Goal: Task Accomplishment & Management: Use online tool/utility

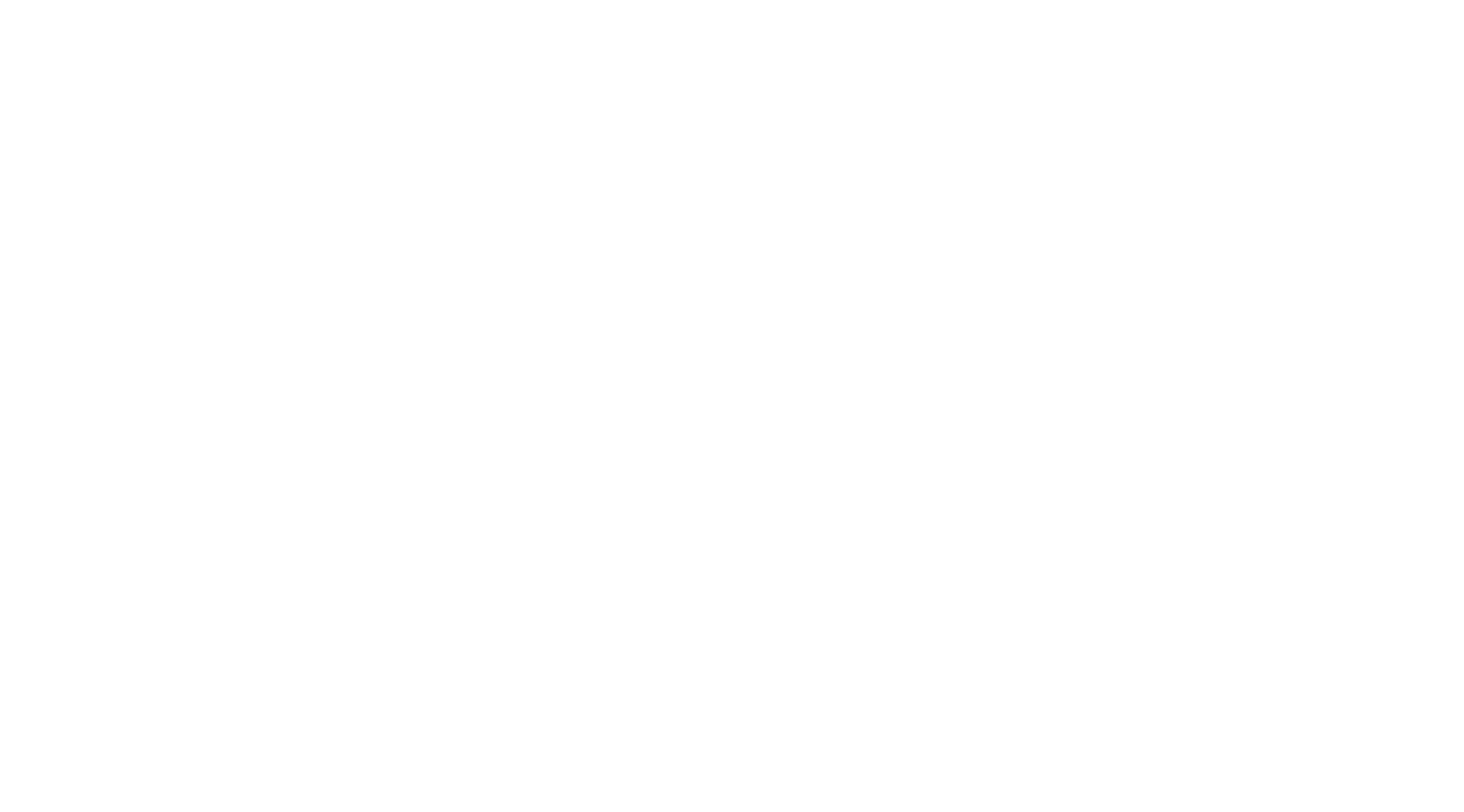
drag, startPoint x: 204, startPoint y: 103, endPoint x: 197, endPoint y: 99, distance: 8.1
click at [204, 0] on html at bounding box center [732, 0] width 1464 height 0
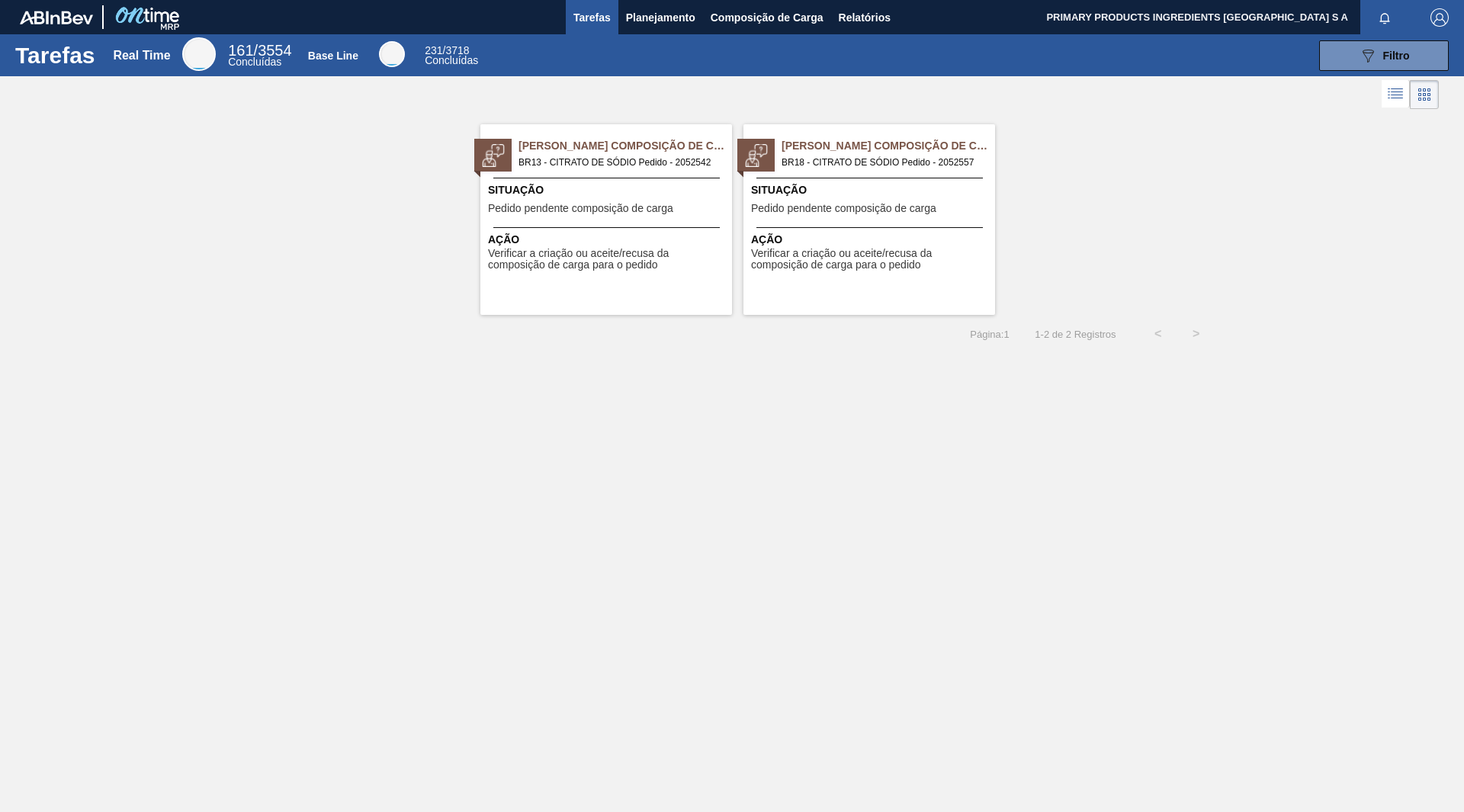
click at [821, 147] on span "[PERSON_NAME] Composição de Carga" at bounding box center [888, 145] width 213 height 16
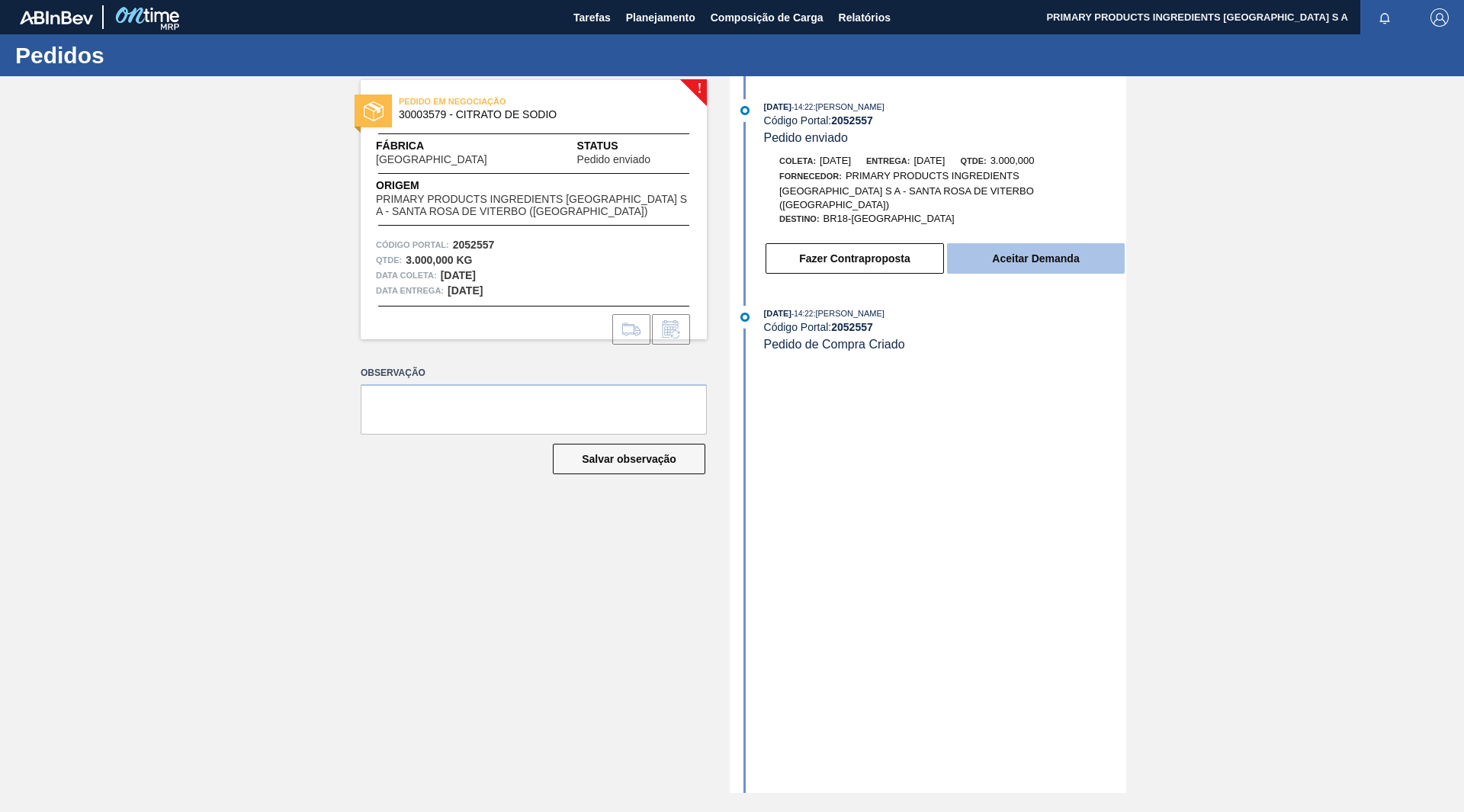
click at [983, 247] on button "Aceitar Demanda" at bounding box center [1036, 258] width 178 height 31
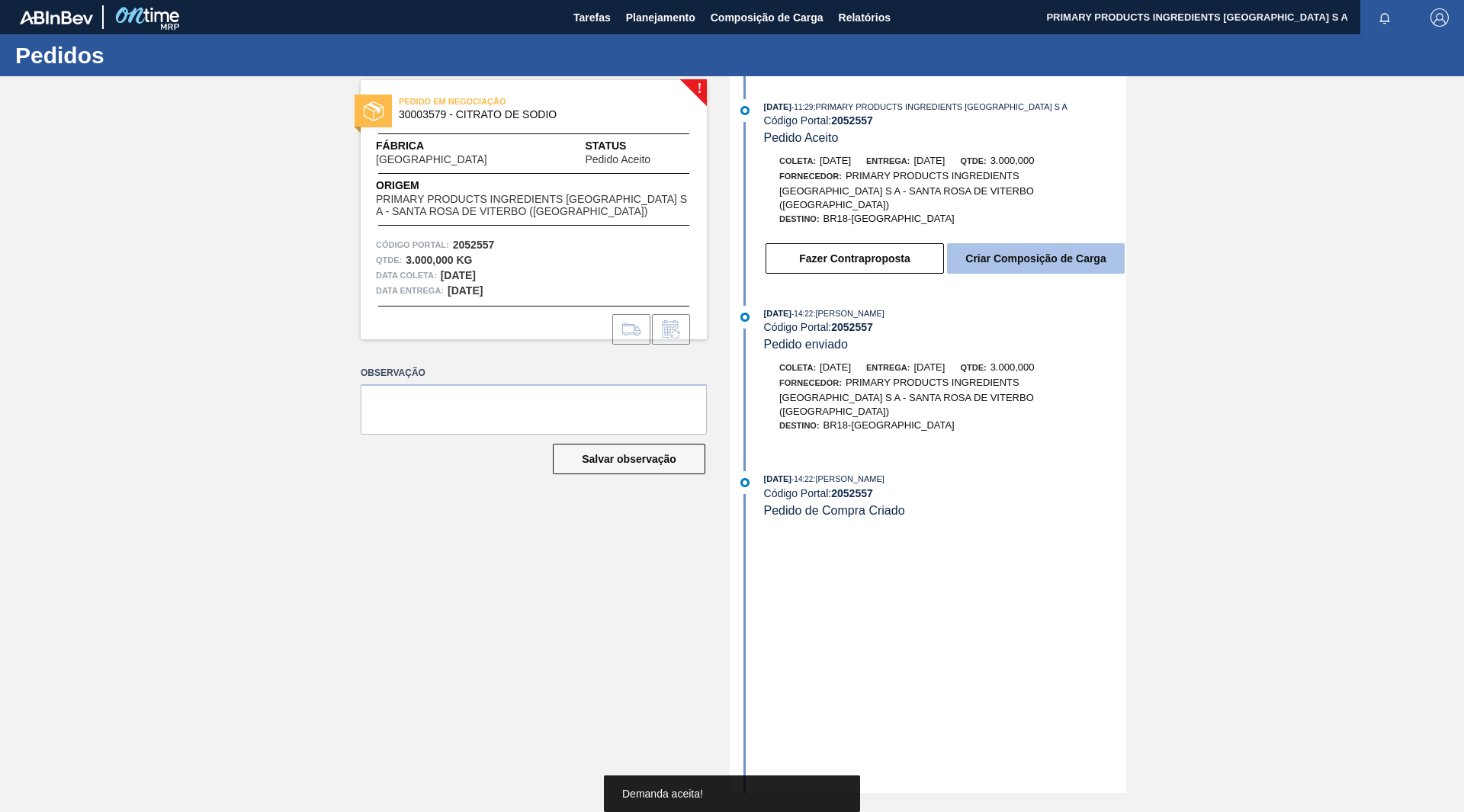
click at [986, 249] on button "Criar Composição de Carga" at bounding box center [1036, 258] width 178 height 31
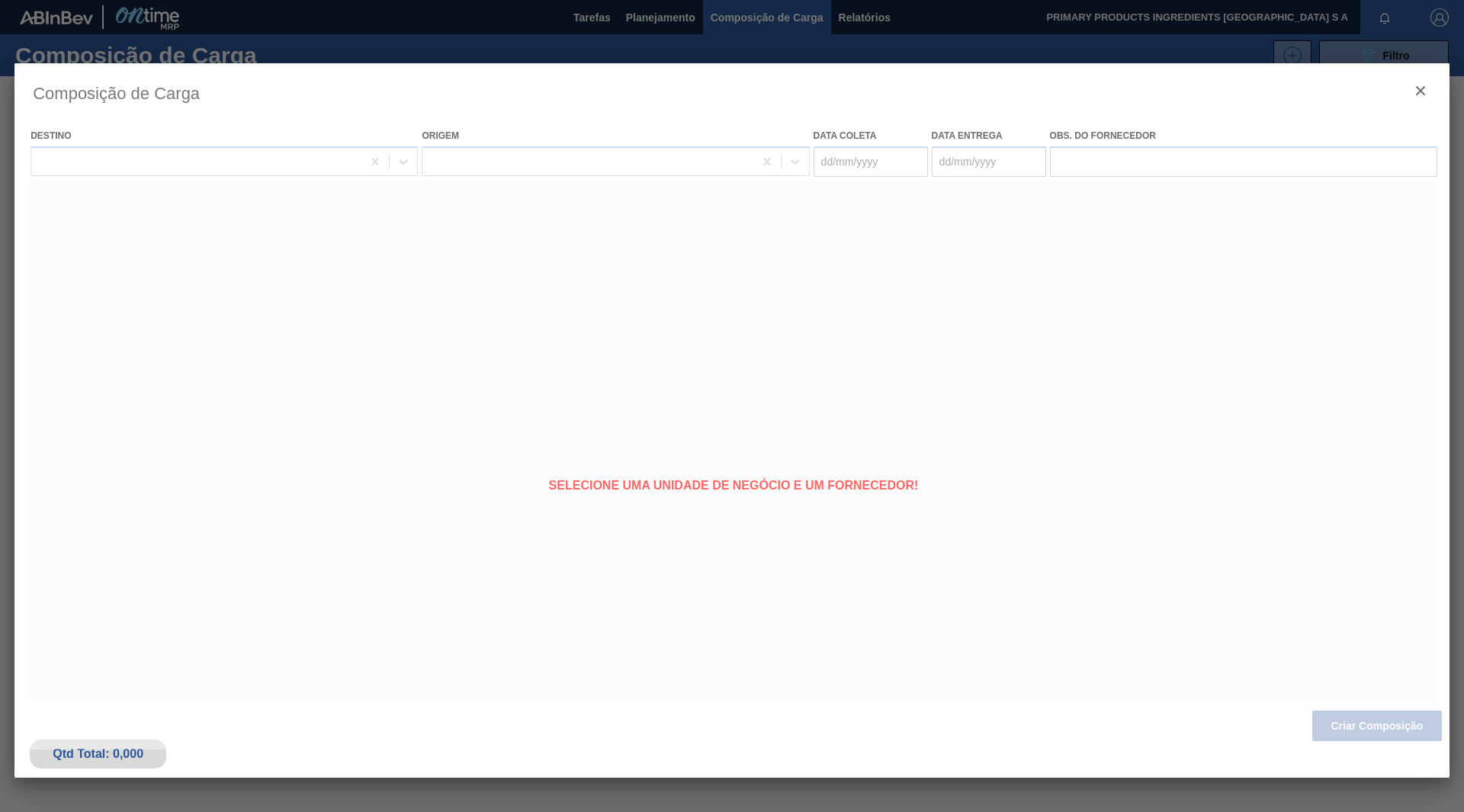
type coleta "[DATE]"
type Entrega "[DATE]"
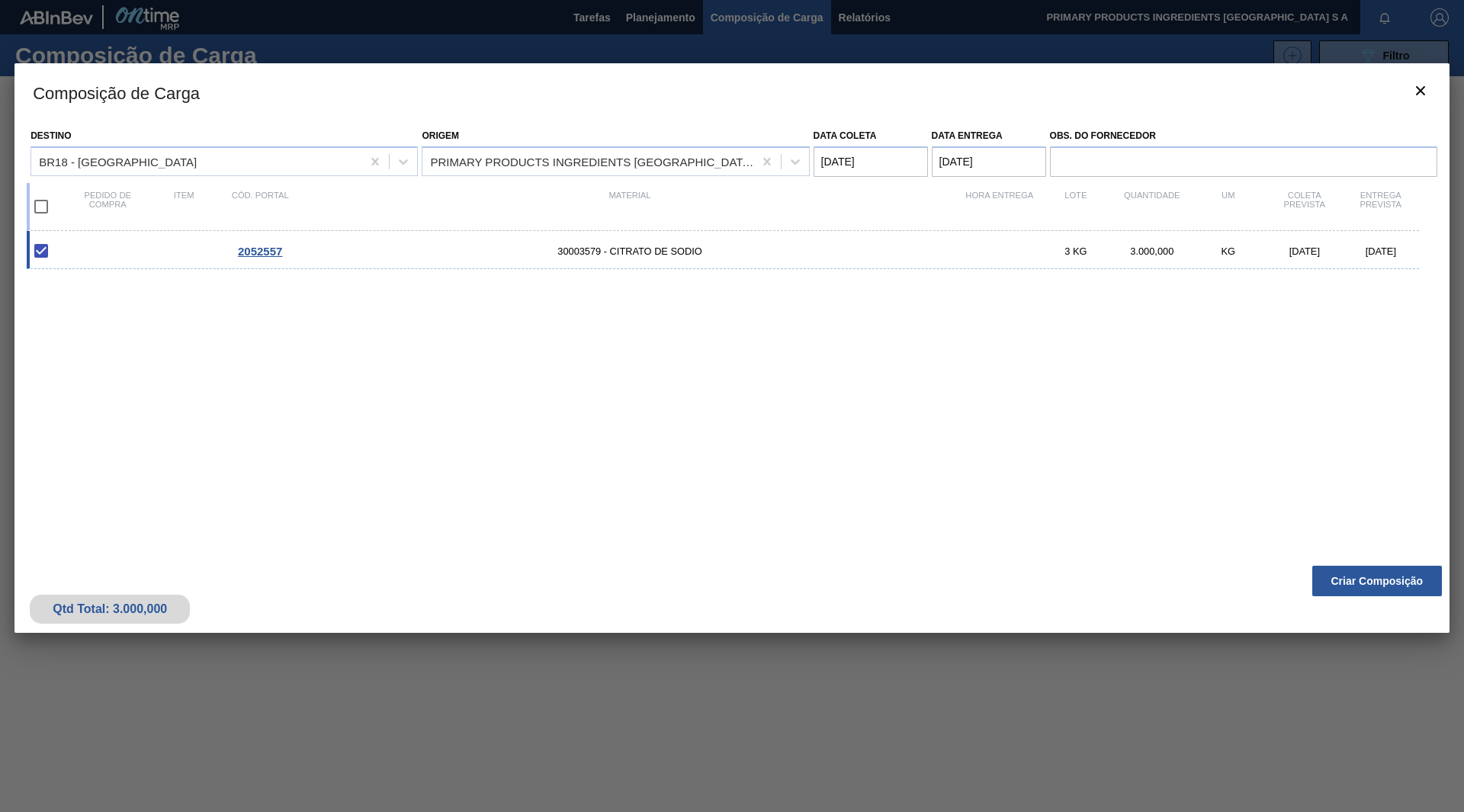
click at [831, 162] on coleta "[DATE]" at bounding box center [871, 161] width 115 height 31
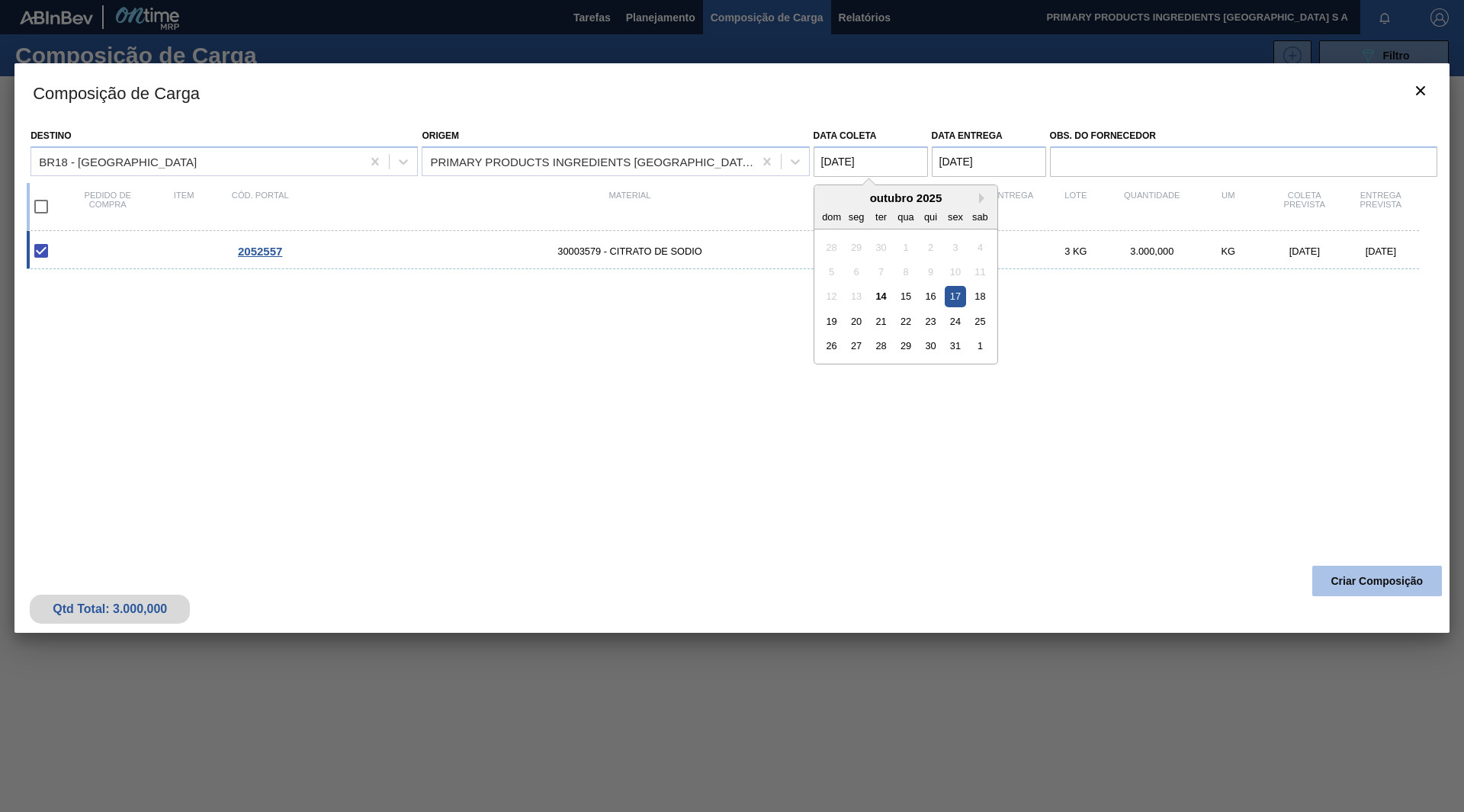
type coleta "[DATE]"
click at [1342, 578] on button "Criar Composição" at bounding box center [1376, 581] width 129 height 31
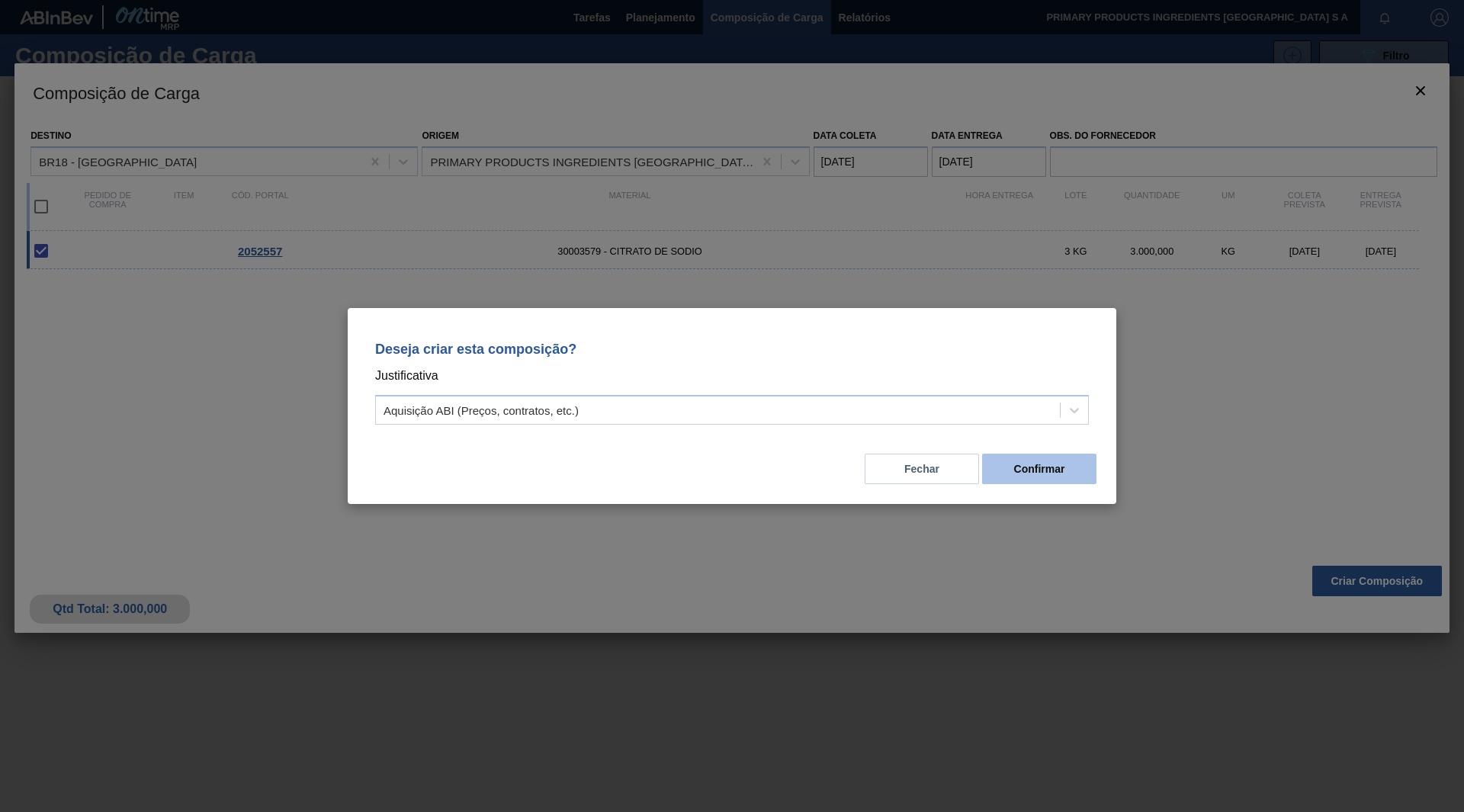
click at [1062, 474] on button "Confirmar" at bounding box center [1039, 468] width 115 height 31
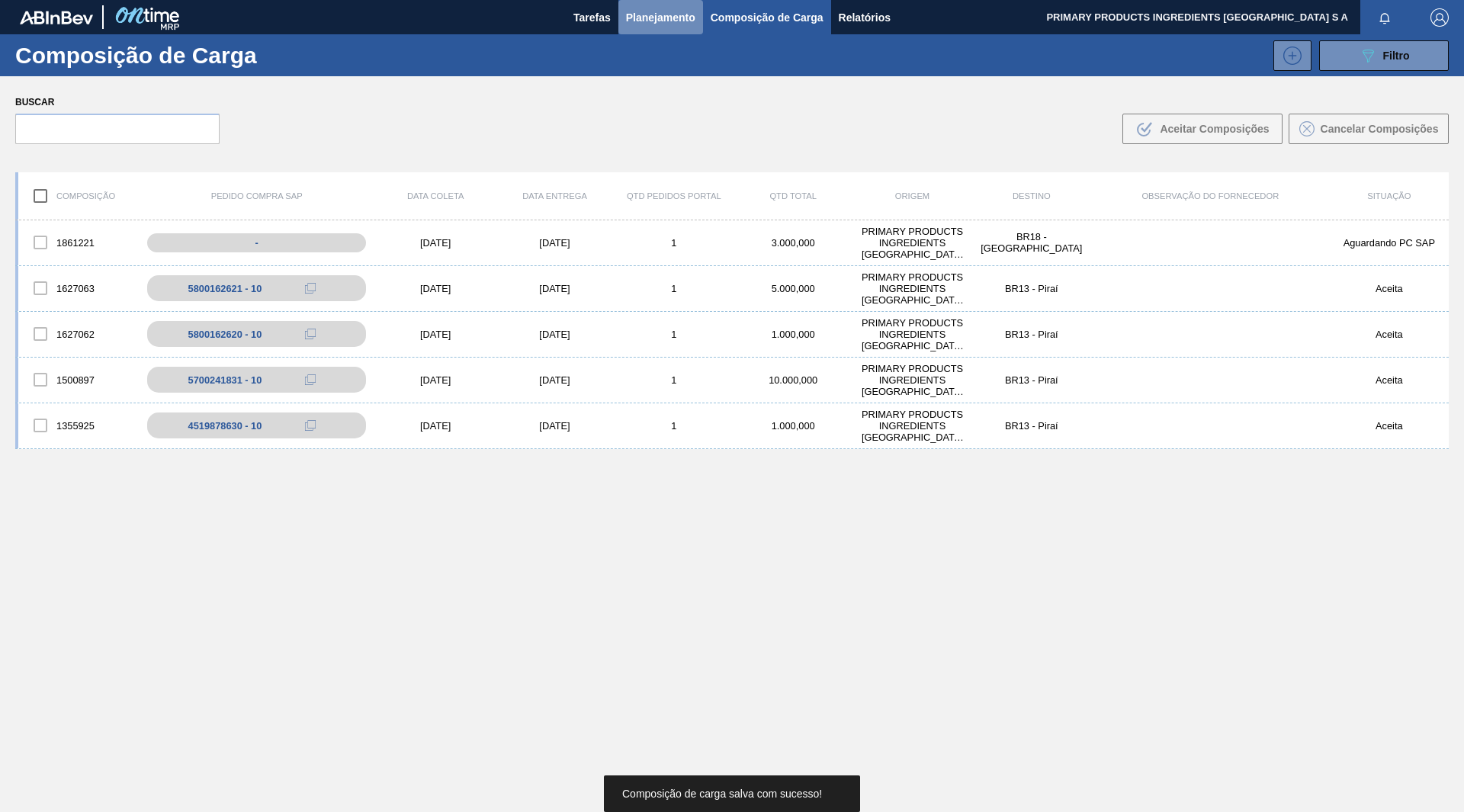
click at [629, 8] on span "Planejamento" at bounding box center [660, 18] width 70 height 19
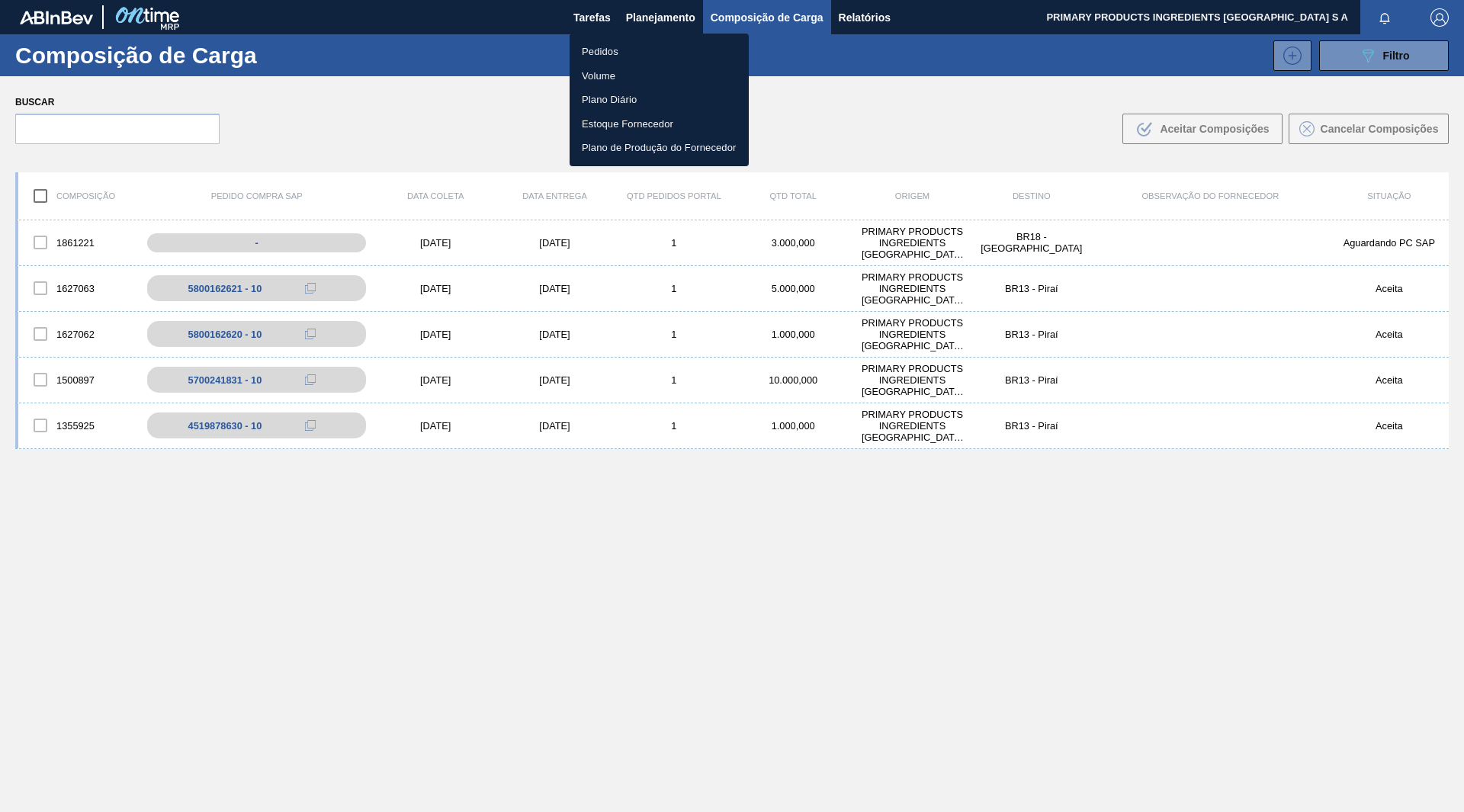
click at [611, 47] on li "Pedidos" at bounding box center [659, 52] width 179 height 24
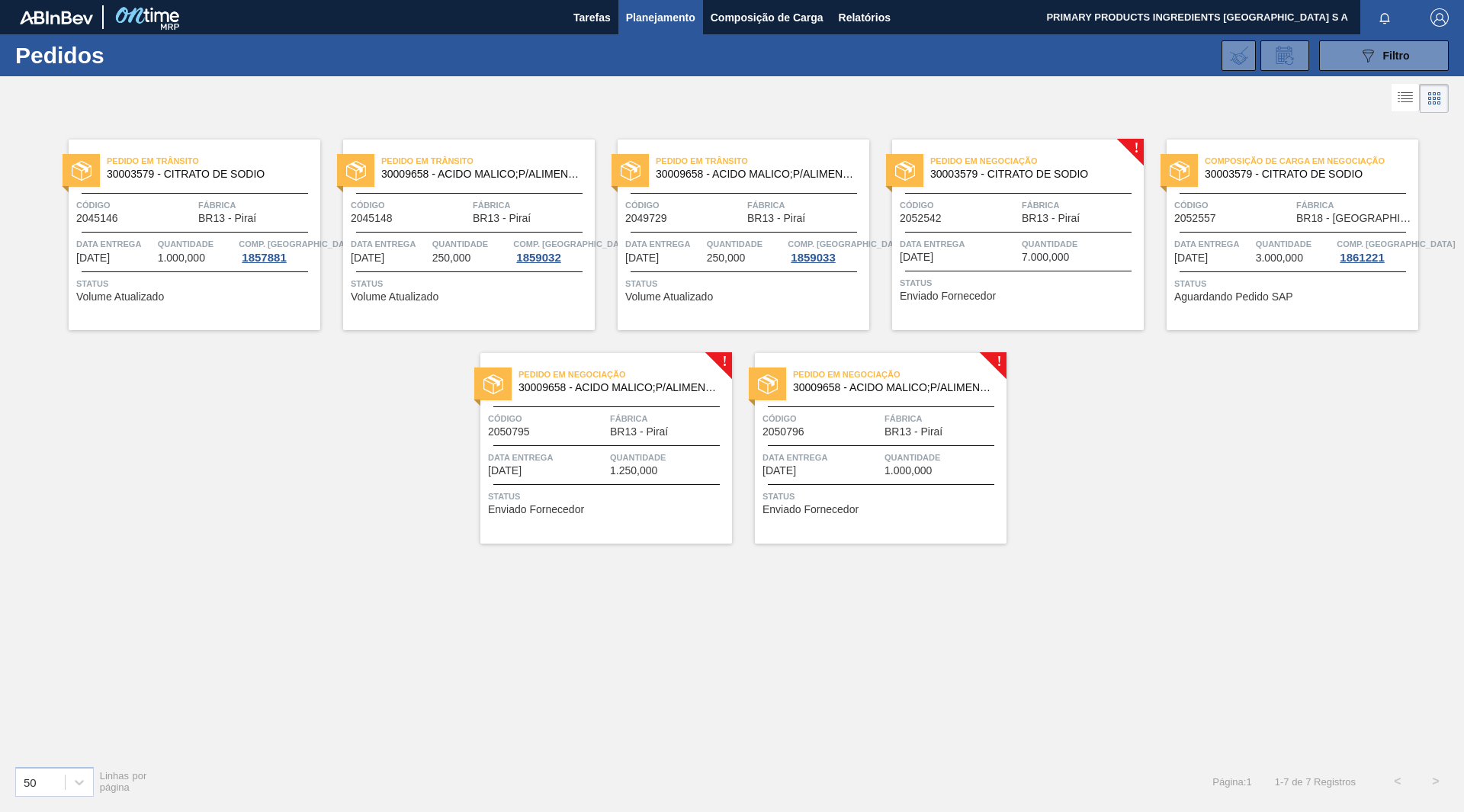
click at [989, 175] on span "30003579 - CITRATO DE SODIO" at bounding box center [1031, 174] width 201 height 11
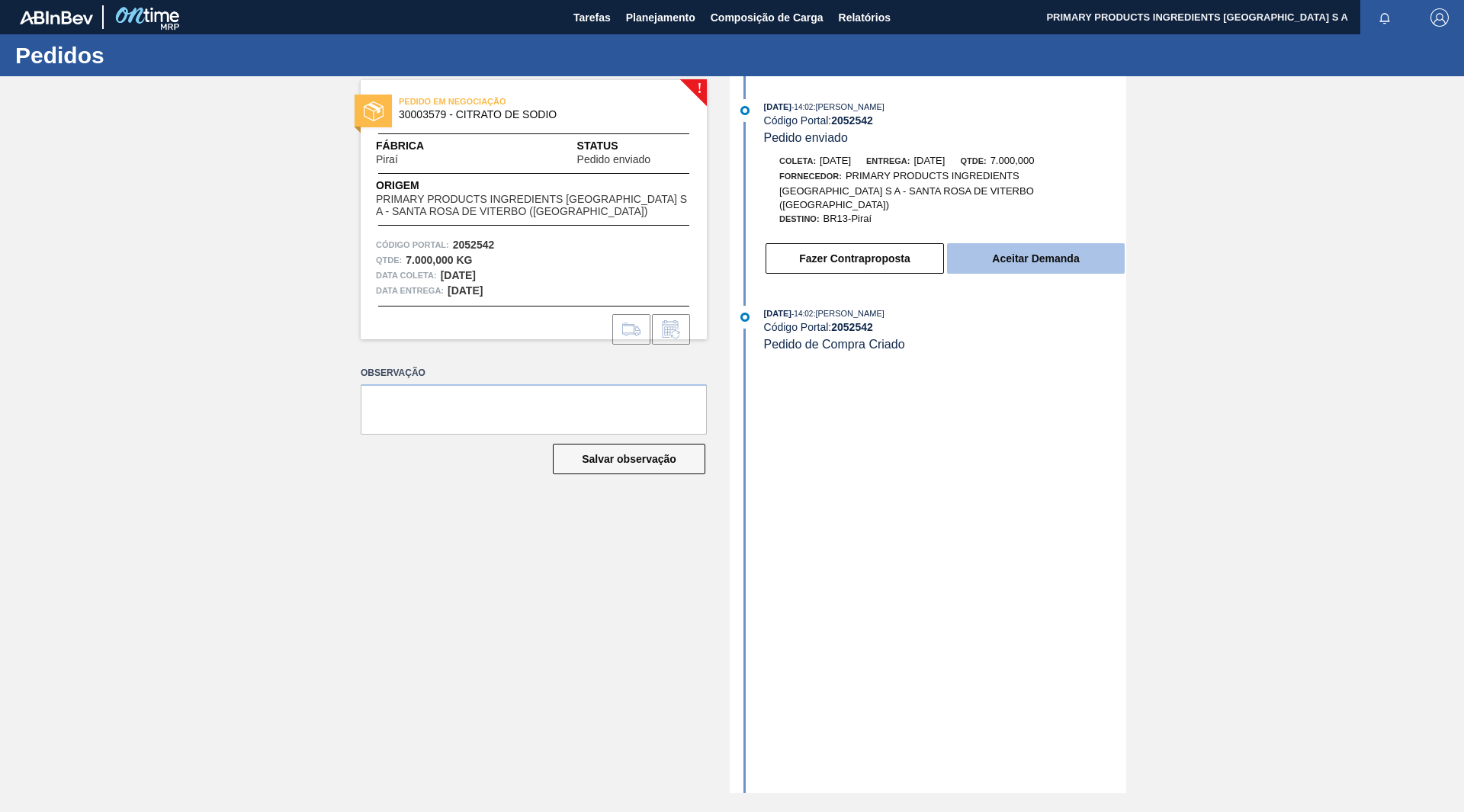
click at [1057, 254] on button "Aceitar Demanda" at bounding box center [1036, 258] width 178 height 31
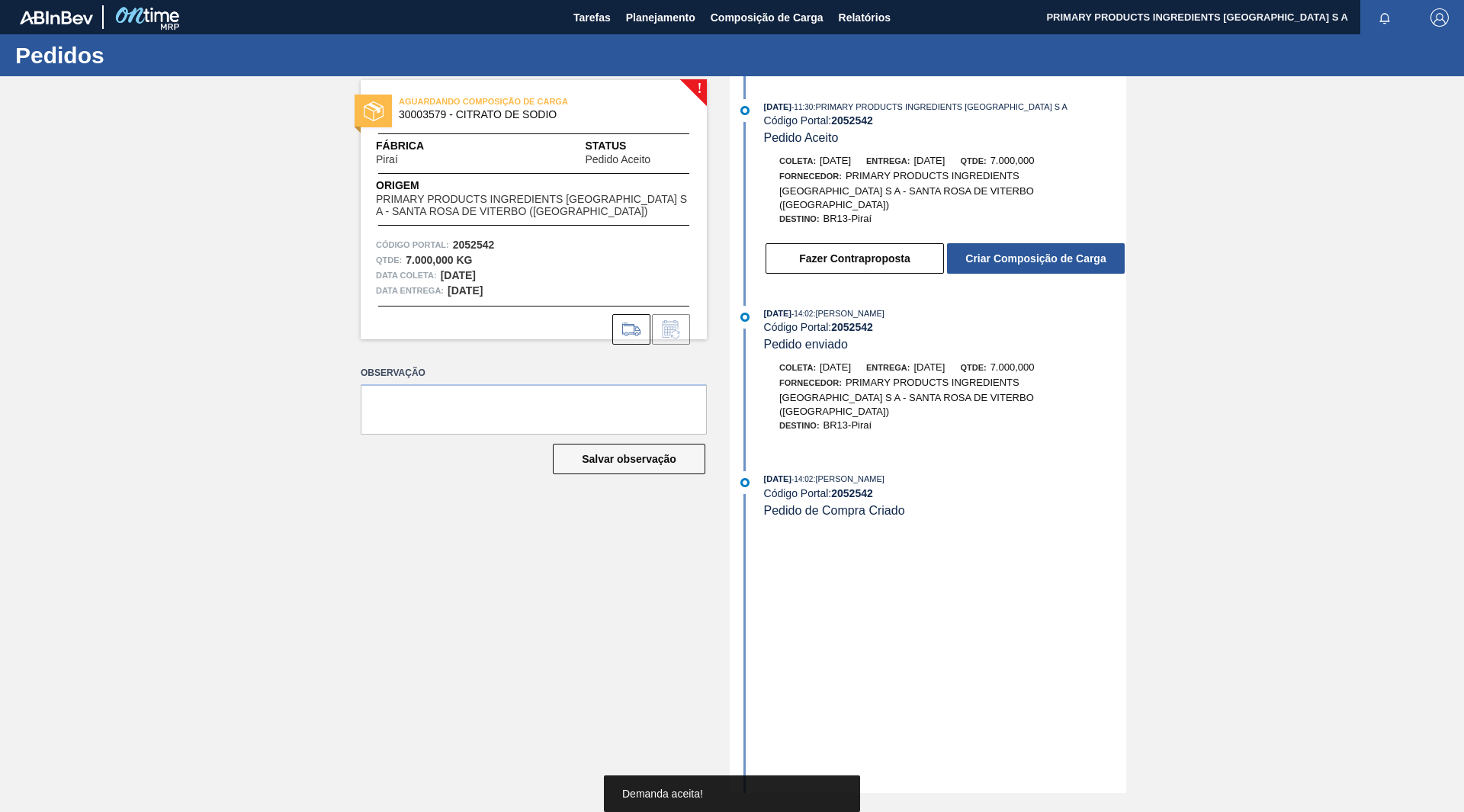
click at [1057, 254] on button "Criar Composição de Carga" at bounding box center [1036, 258] width 178 height 31
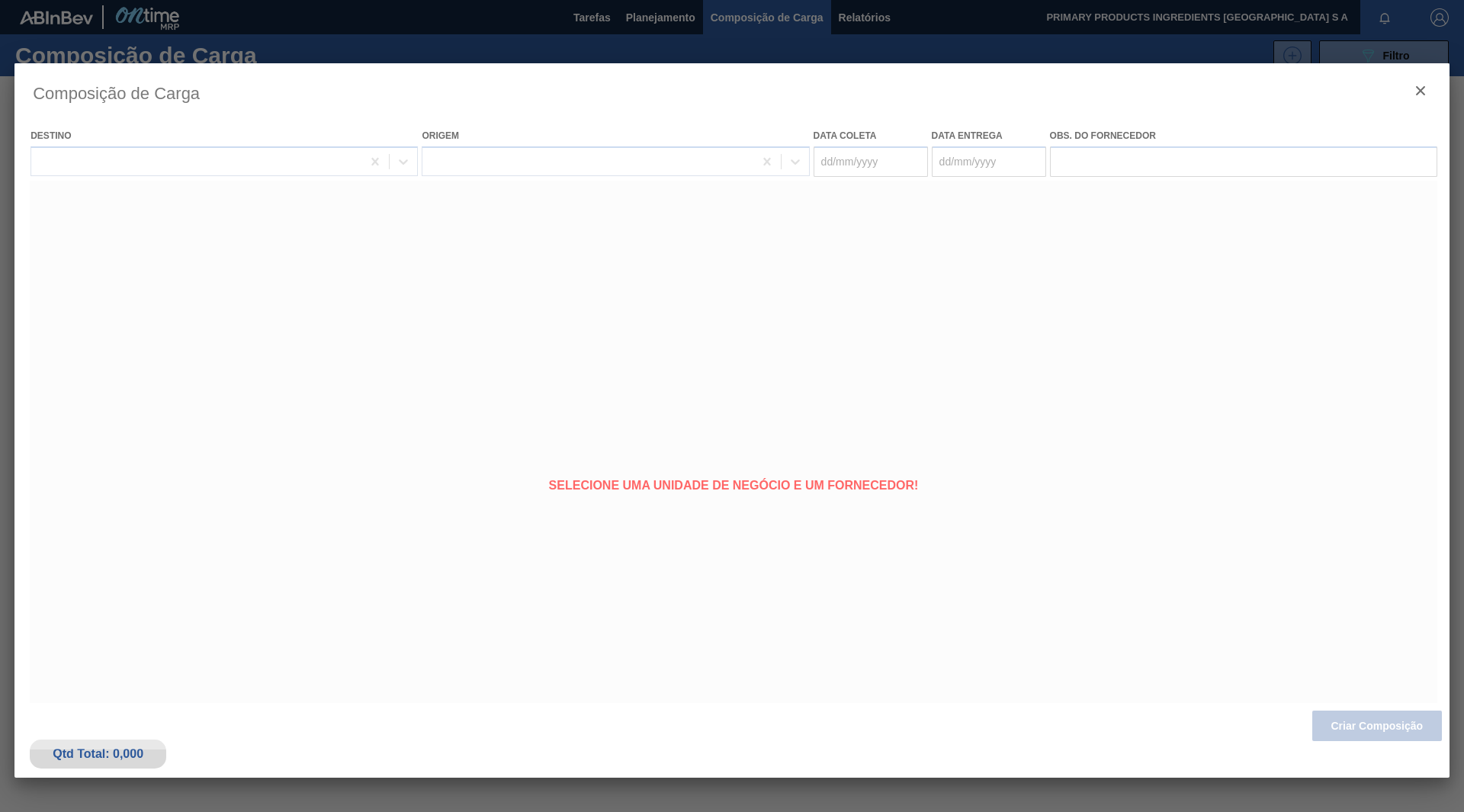
type coleta "[DATE]"
type Entrega "[DATE]"
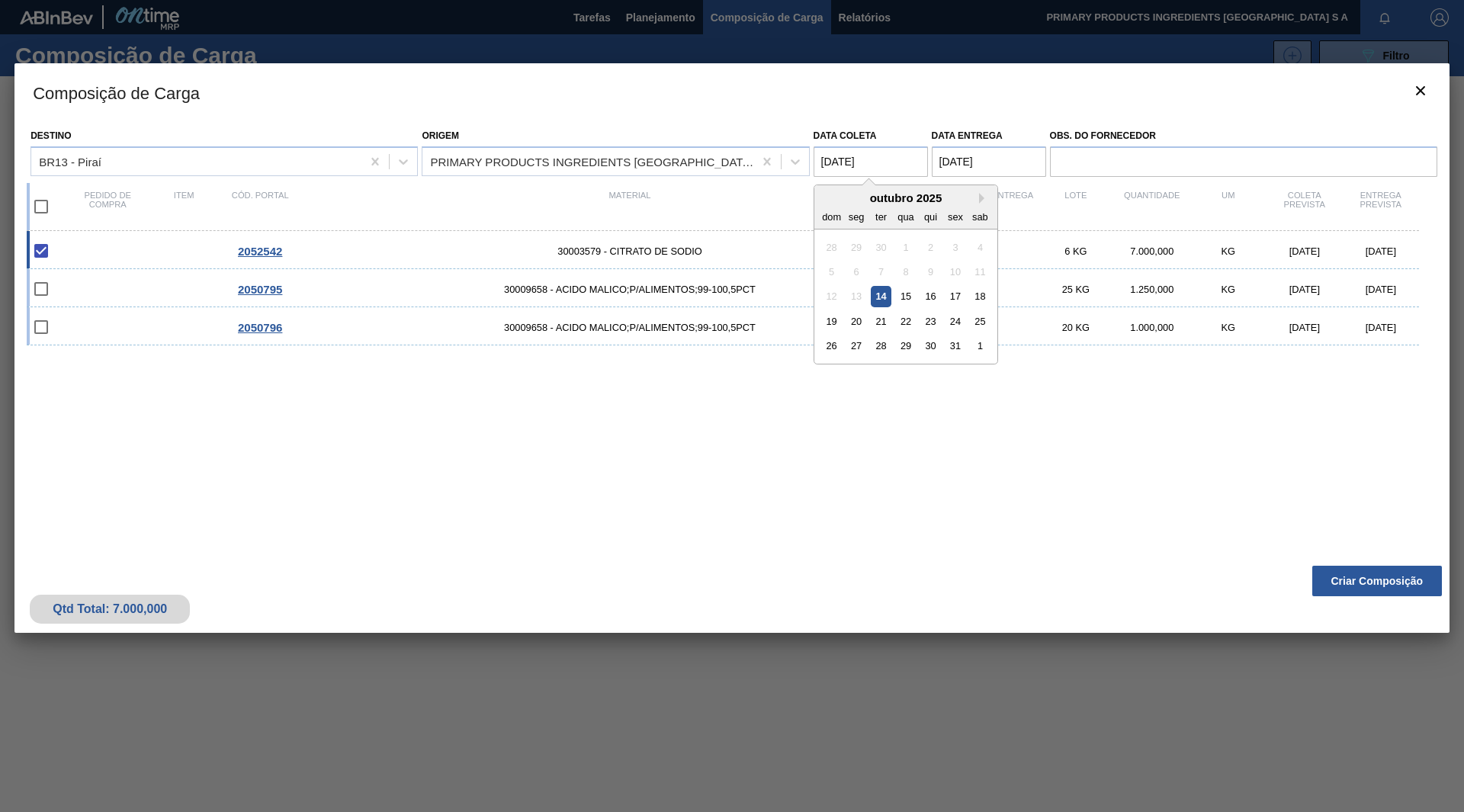
click at [875, 160] on coleta "[DATE]" at bounding box center [871, 161] width 115 height 31
click at [955, 298] on div "17" at bounding box center [955, 297] width 20 height 20
type coleta "[DATE]"
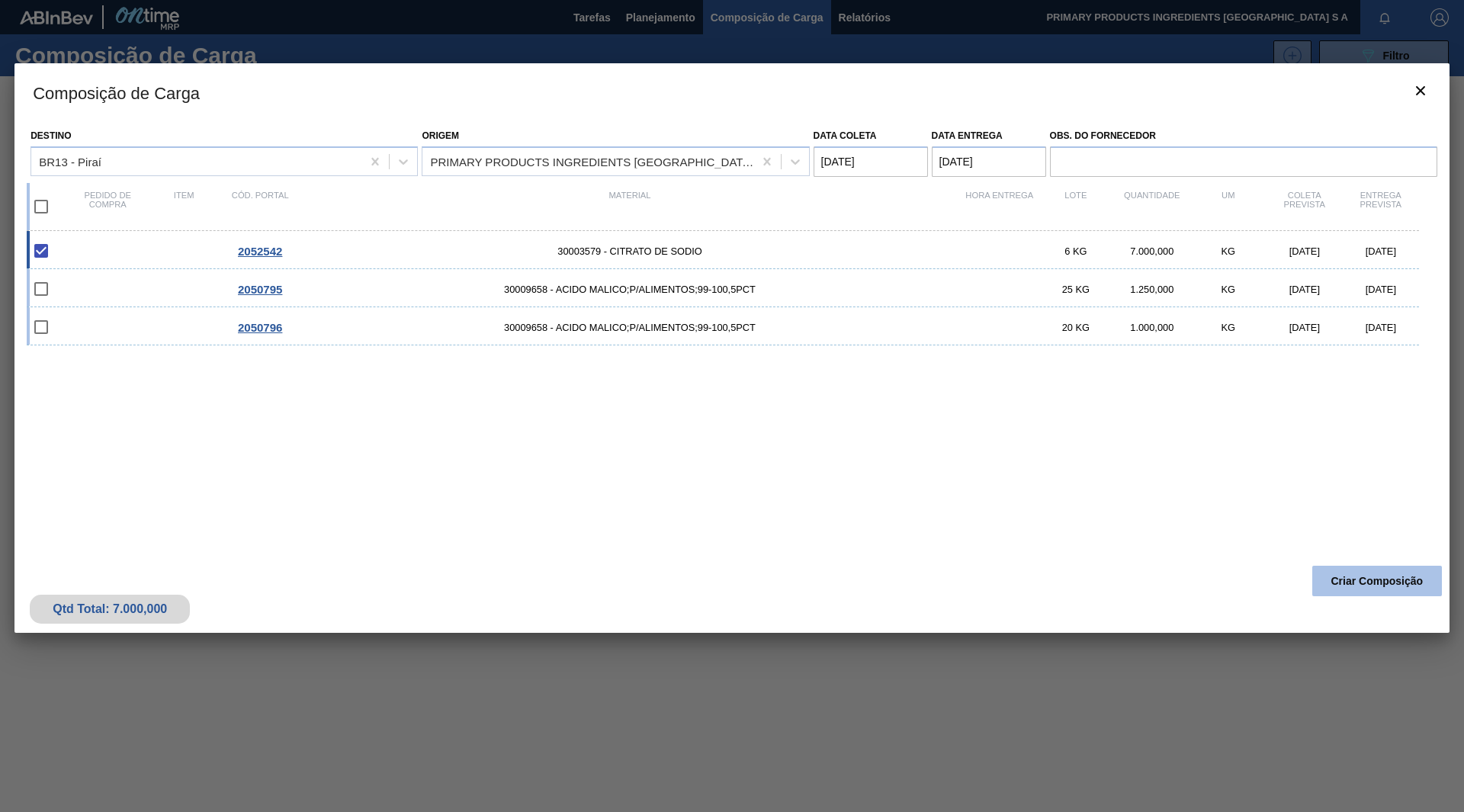
click at [1323, 570] on button "Criar Composição" at bounding box center [1376, 581] width 129 height 31
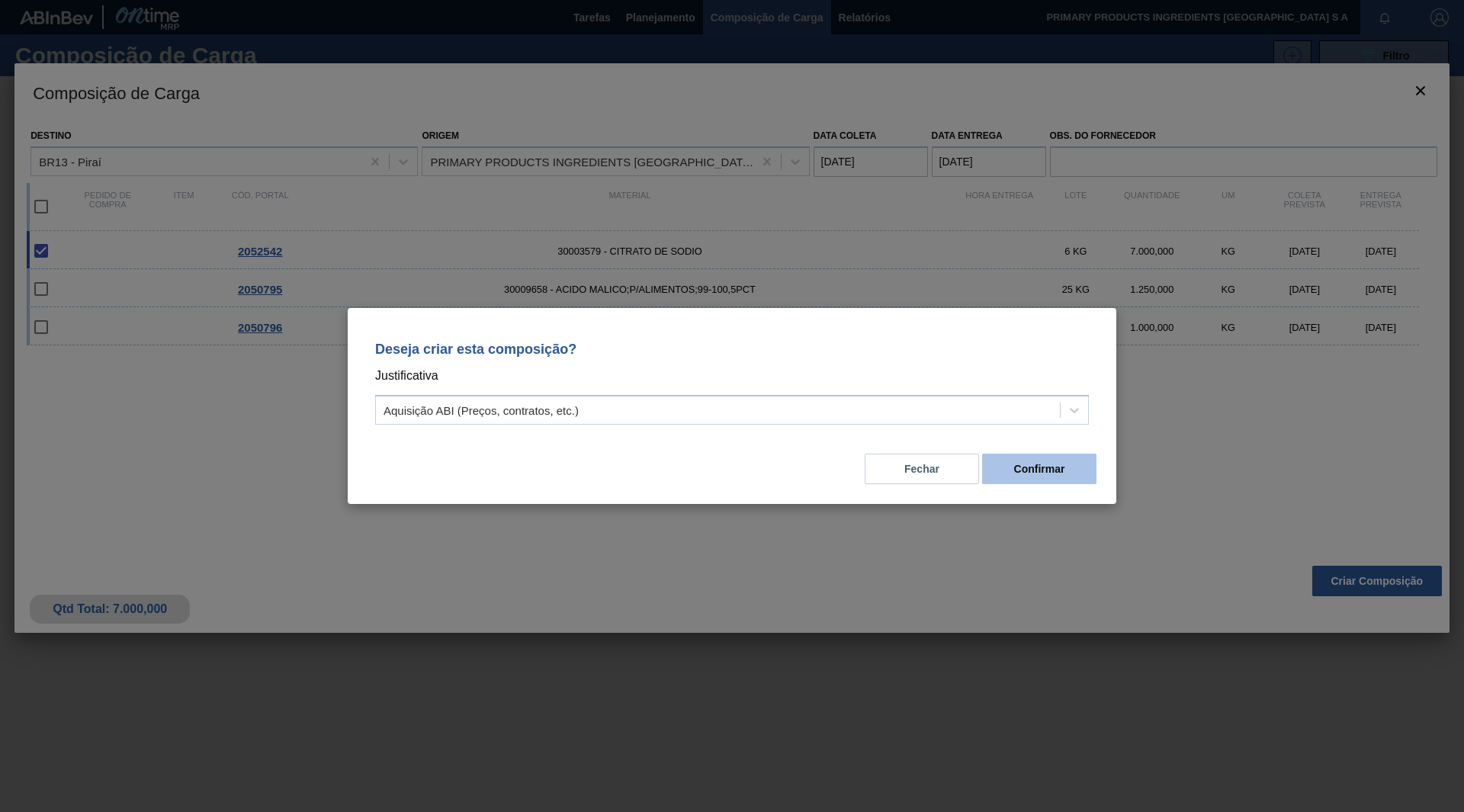
click at [1050, 467] on button "Confirmar" at bounding box center [1039, 468] width 115 height 31
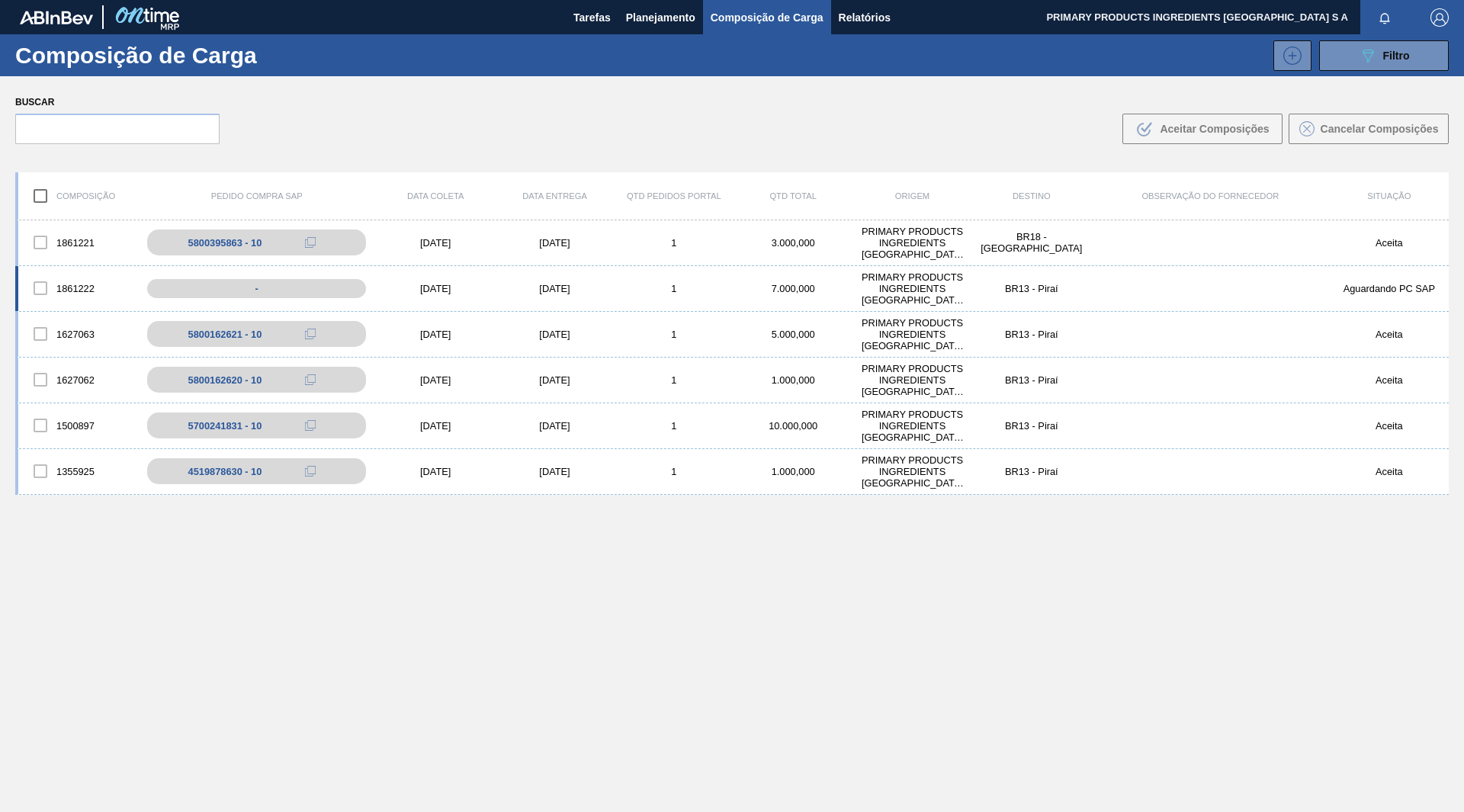
click at [41, 287] on div at bounding box center [40, 288] width 32 height 32
click at [44, 291] on div at bounding box center [40, 288] width 32 height 32
click at [255, 292] on div "-" at bounding box center [268, 289] width 250 height 27
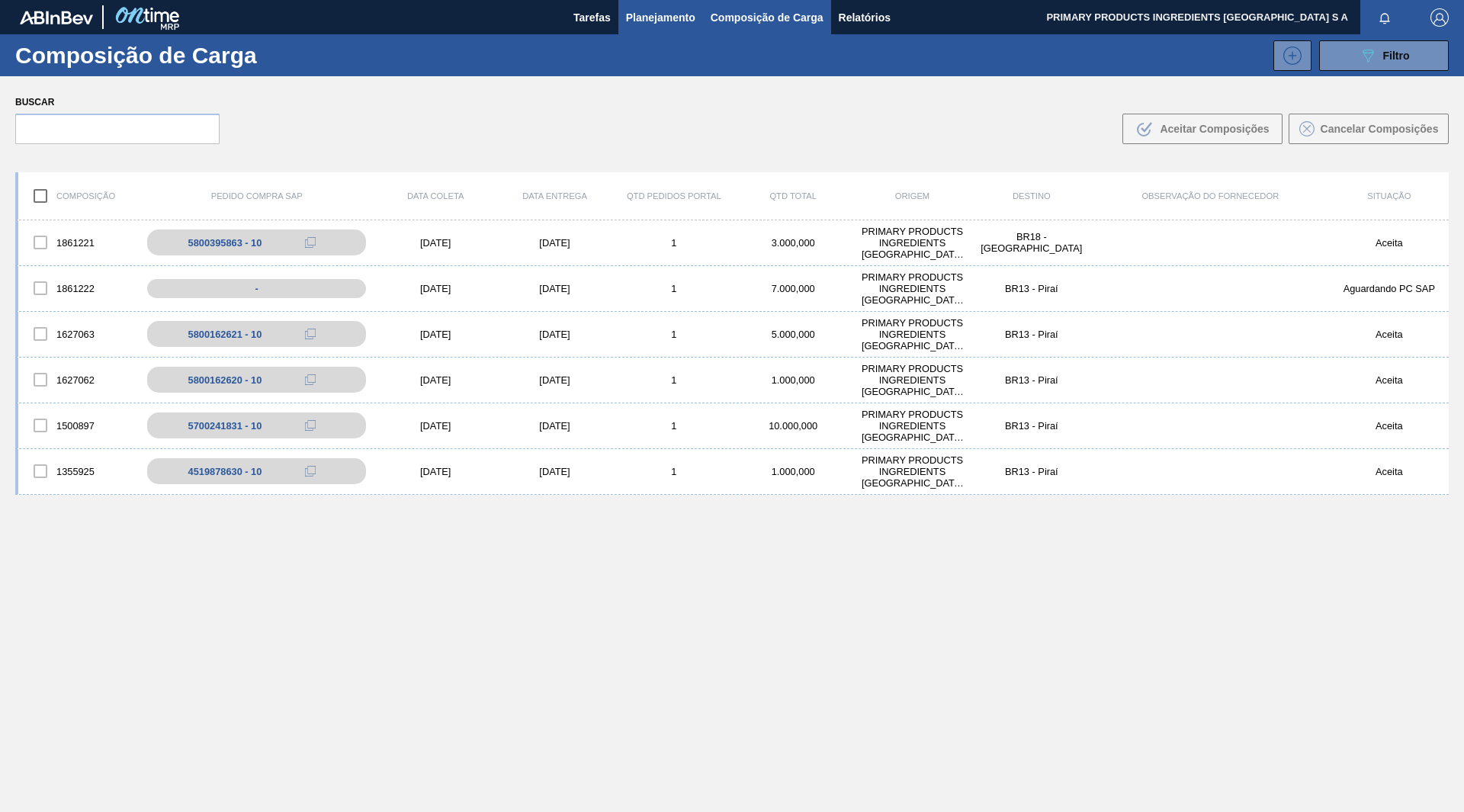
click at [680, 9] on span "Planejamento" at bounding box center [660, 18] width 70 height 19
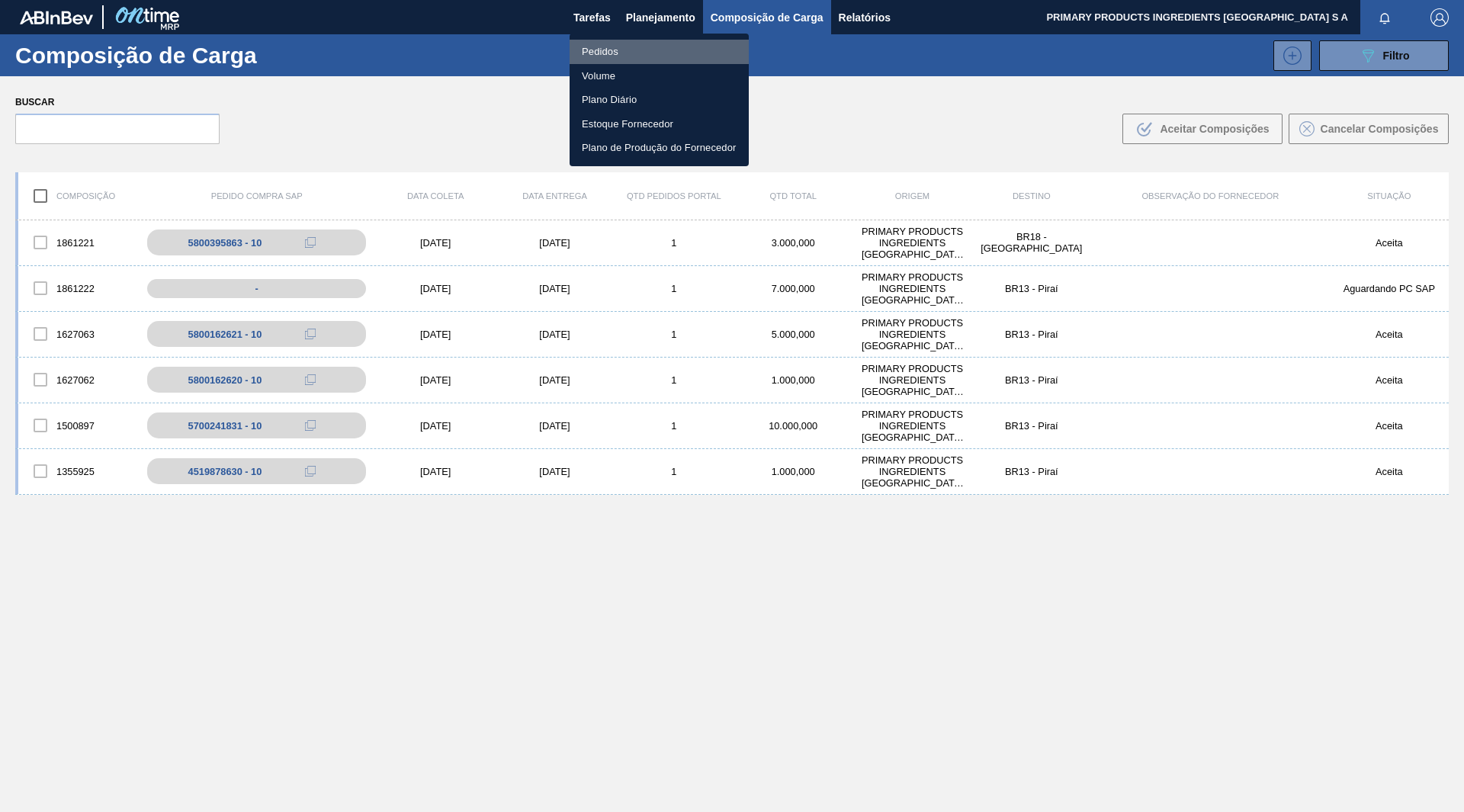
click at [612, 56] on li "Pedidos" at bounding box center [659, 52] width 179 height 24
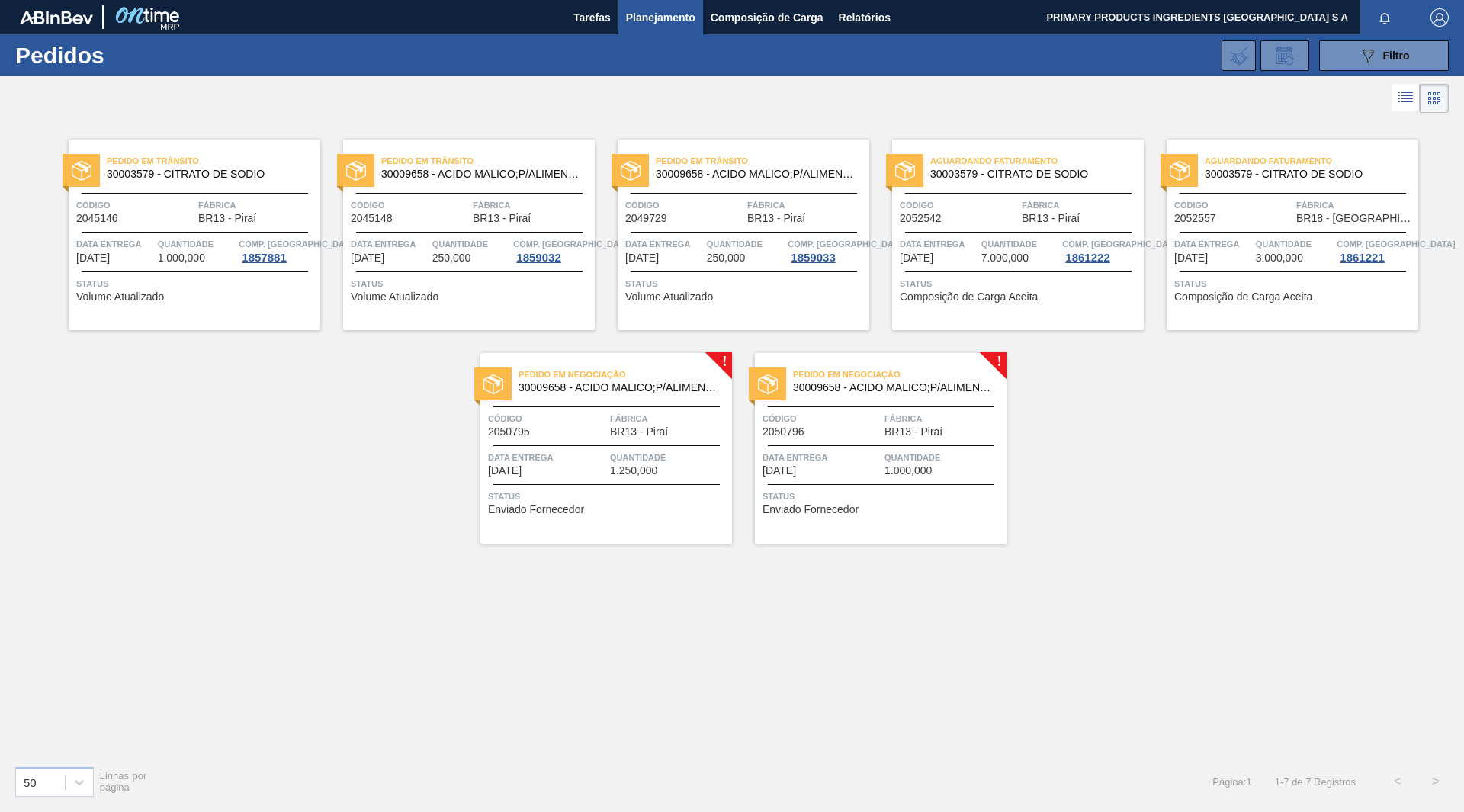
click at [622, 378] on span "Pedido em Negociação" at bounding box center [625, 374] width 213 height 15
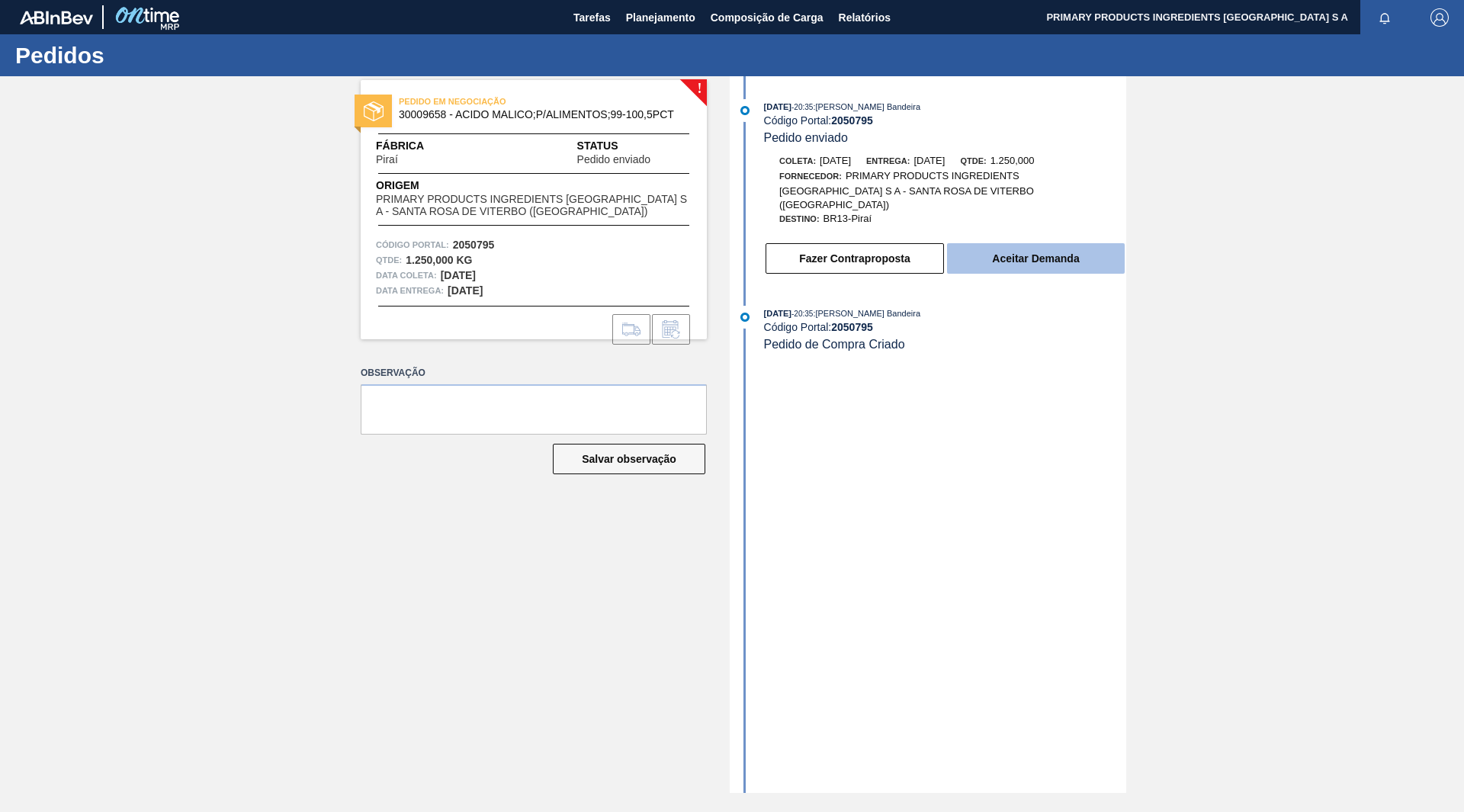
click at [1031, 243] on button "Aceitar Demanda" at bounding box center [1036, 258] width 178 height 31
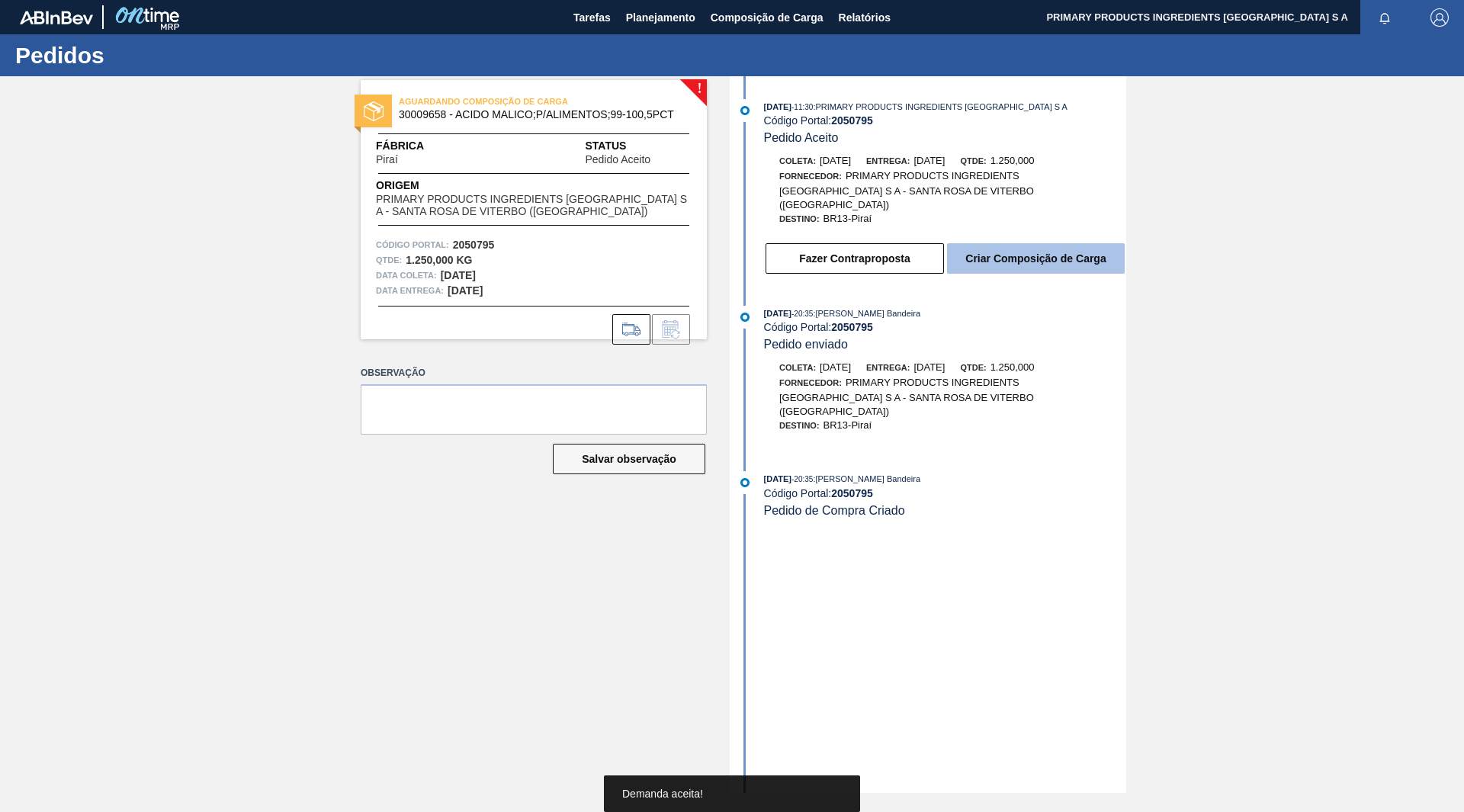
click at [1003, 250] on button "Criar Composição de Carga" at bounding box center [1036, 258] width 178 height 31
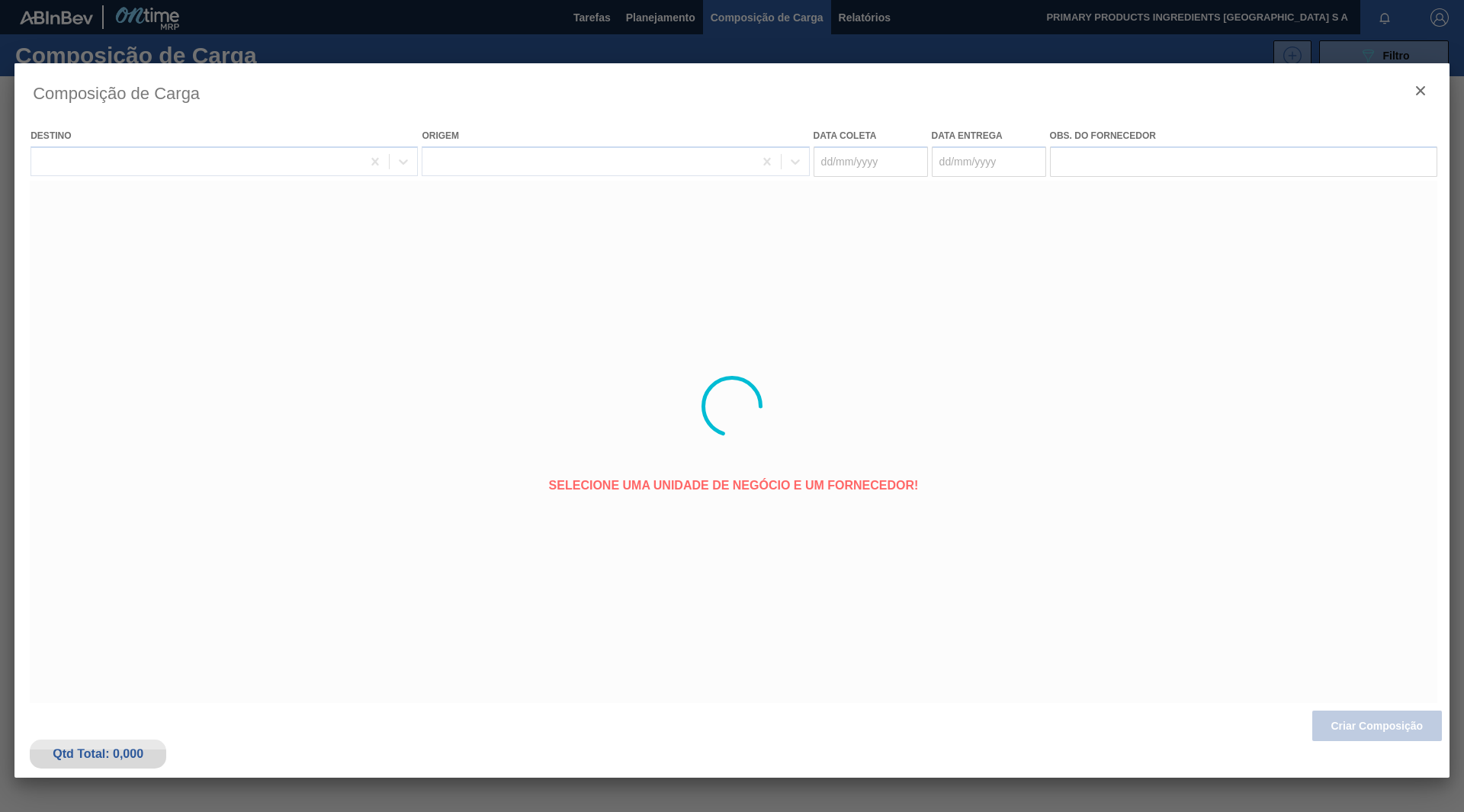
type coleta "[DATE]"
type Entrega "[DATE]"
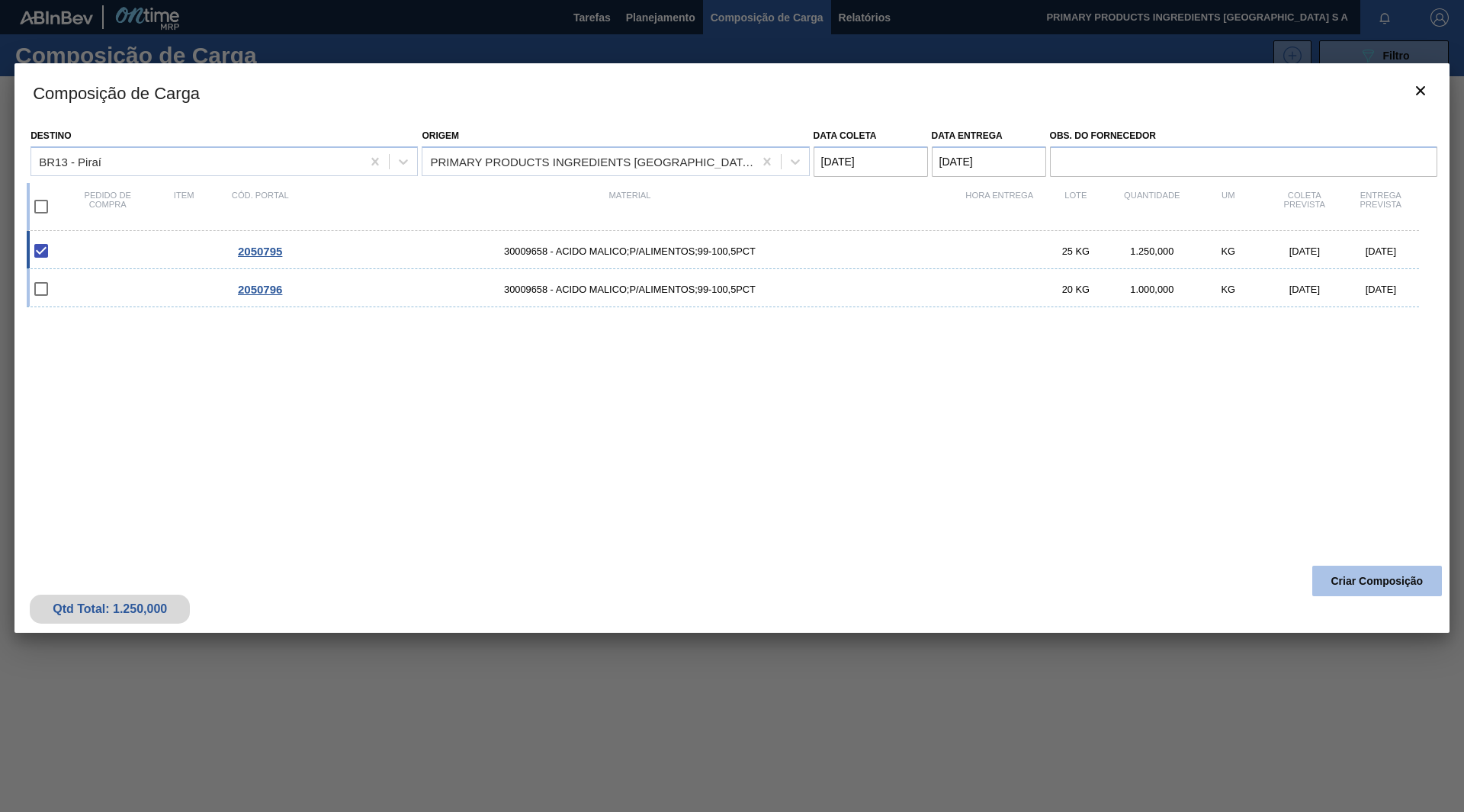
click at [1332, 573] on button "Criar Composição" at bounding box center [1376, 581] width 129 height 31
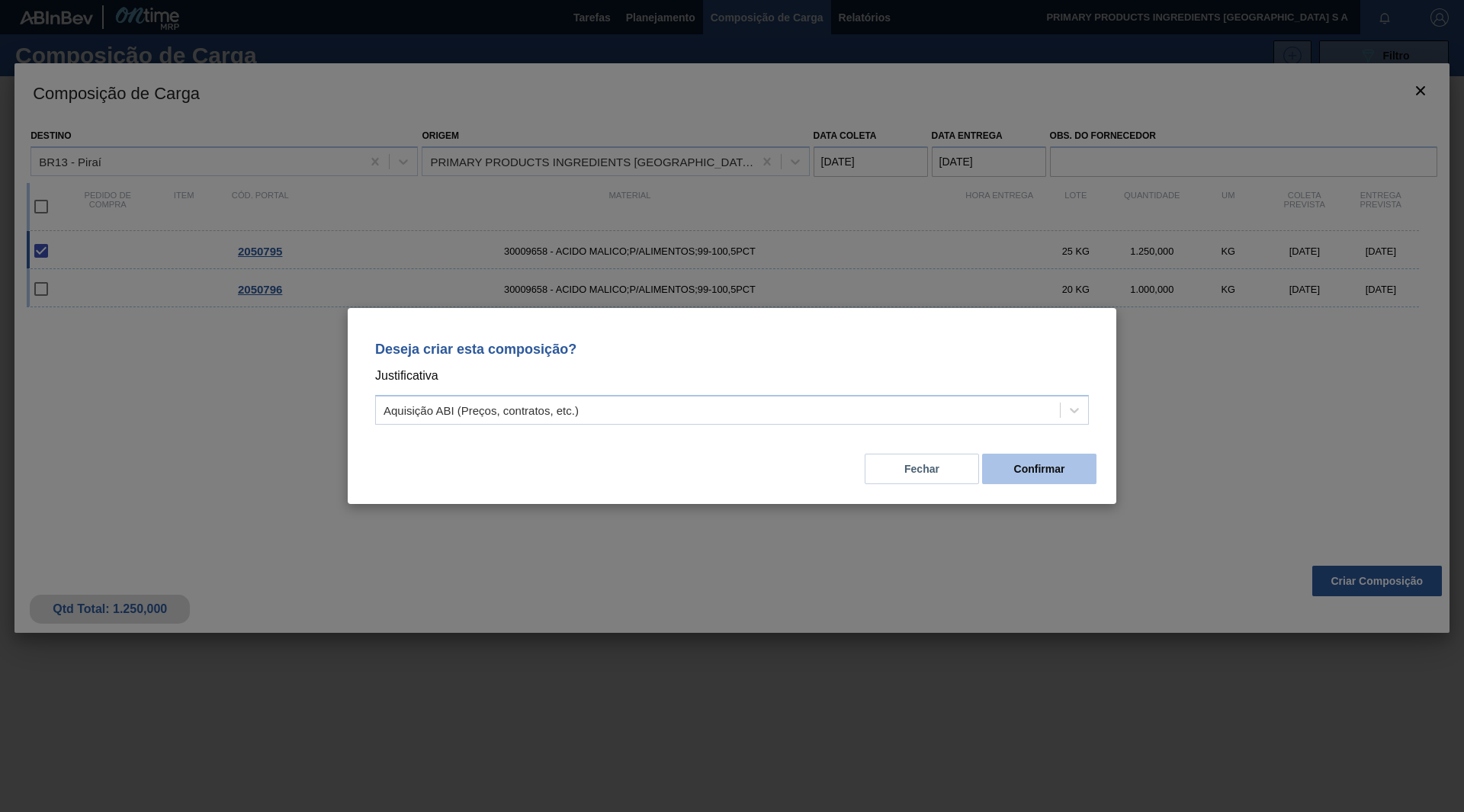
click at [1079, 478] on button "Confirmar" at bounding box center [1039, 468] width 115 height 31
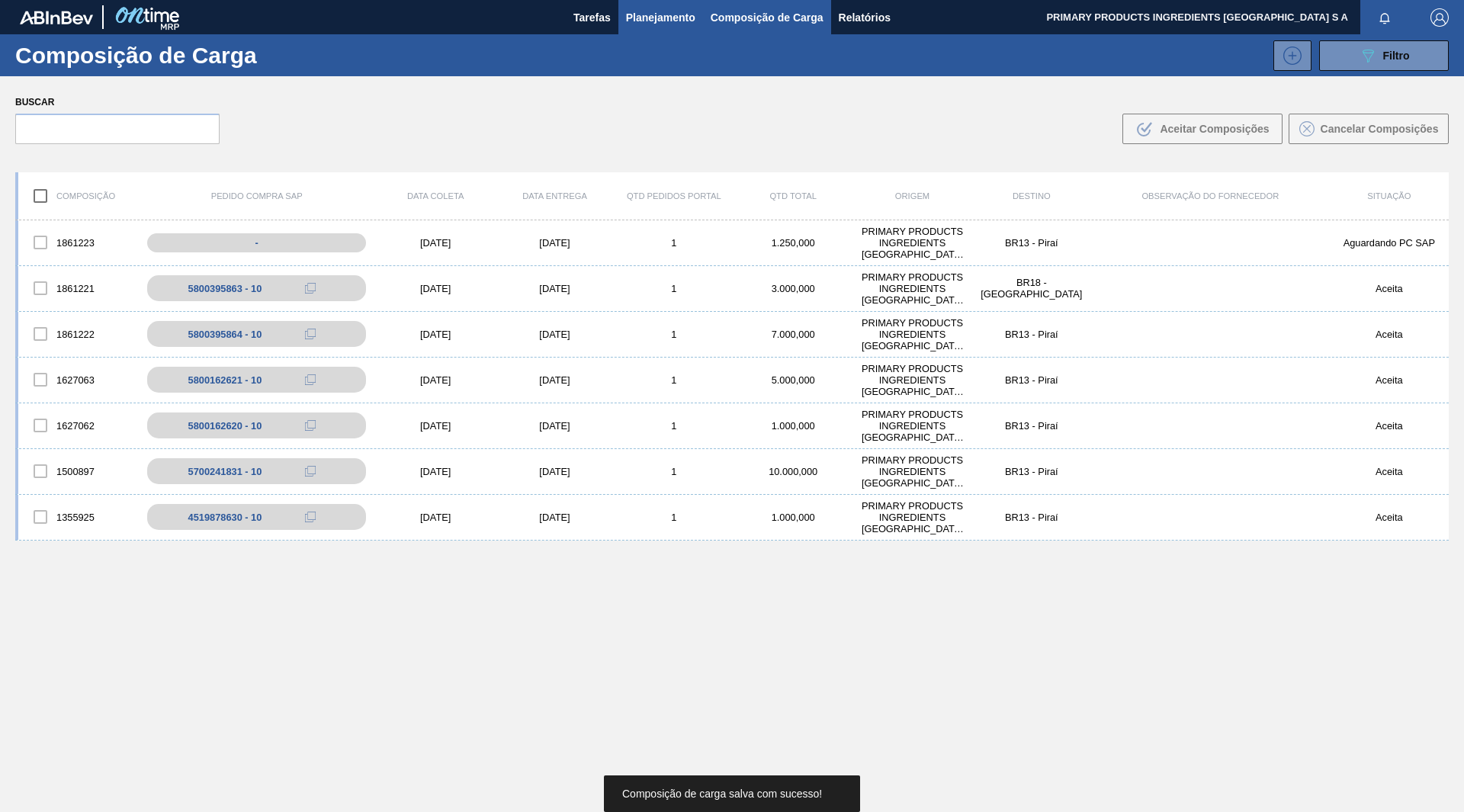
click at [665, 13] on span "Planejamento" at bounding box center [660, 18] width 70 height 19
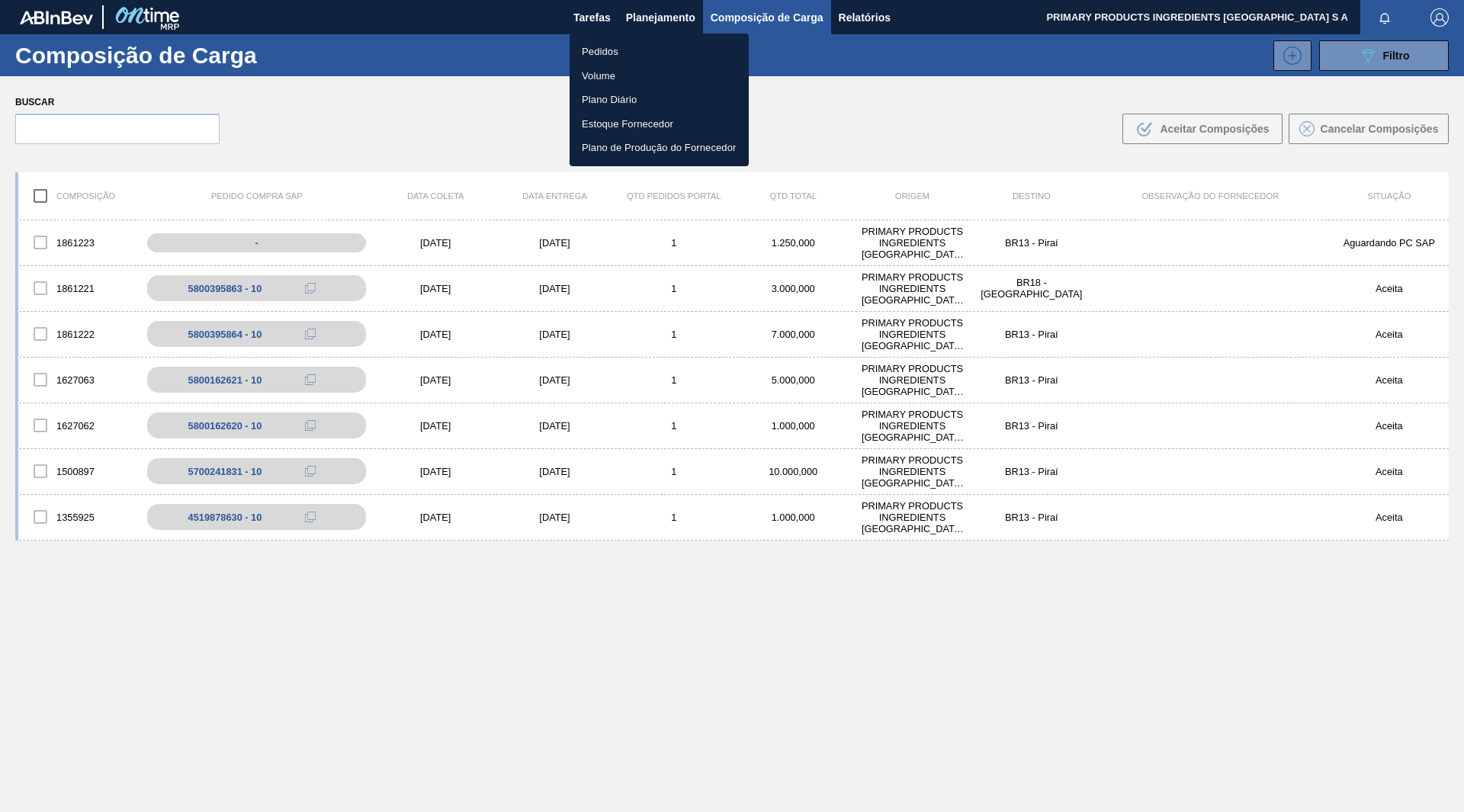
click at [619, 45] on li "Pedidos" at bounding box center [659, 52] width 179 height 24
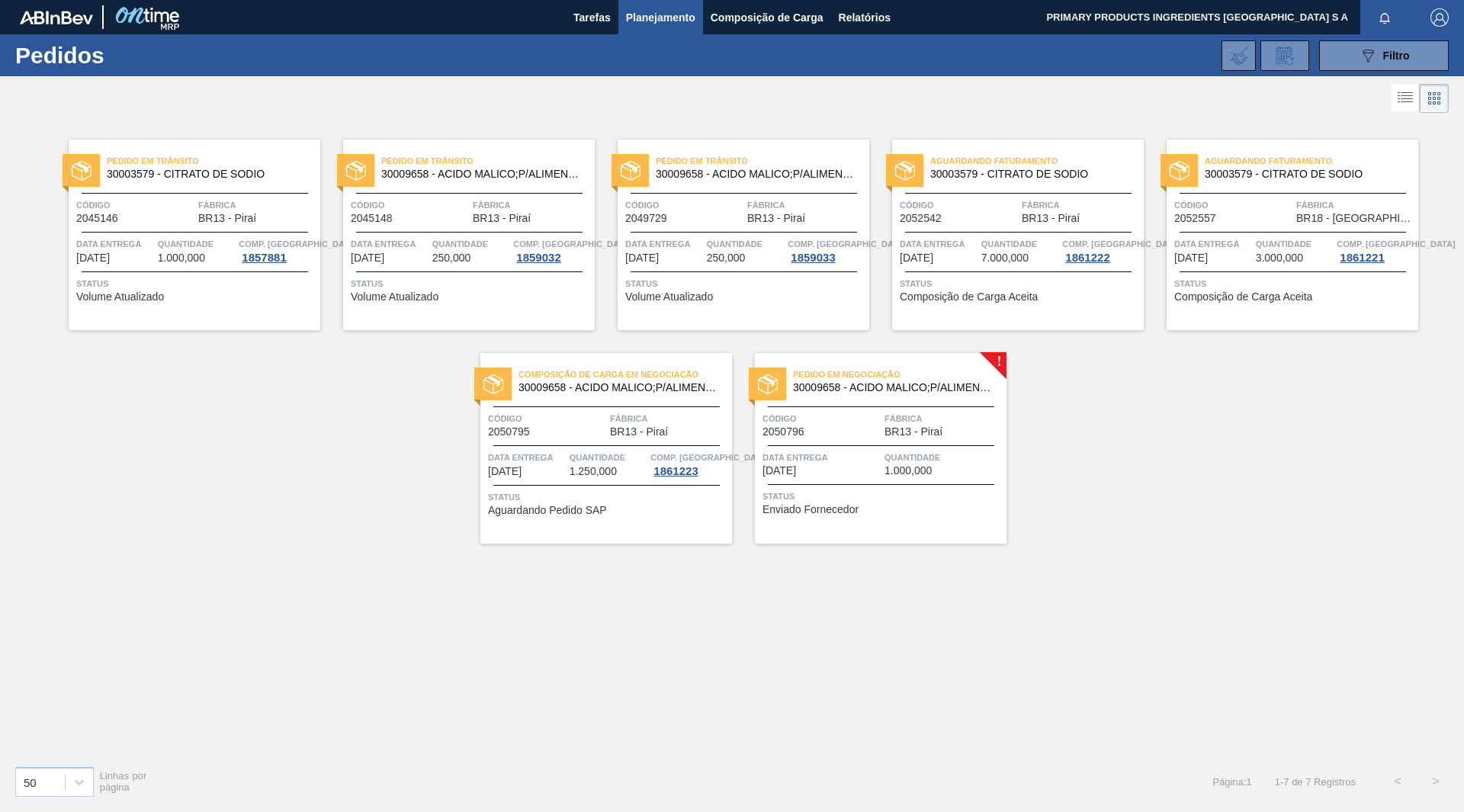
click at [923, 390] on span "30009658 - ACIDO MALICO;P/ALIMENTOS;99-100,5PCT" at bounding box center [894, 387] width 201 height 11
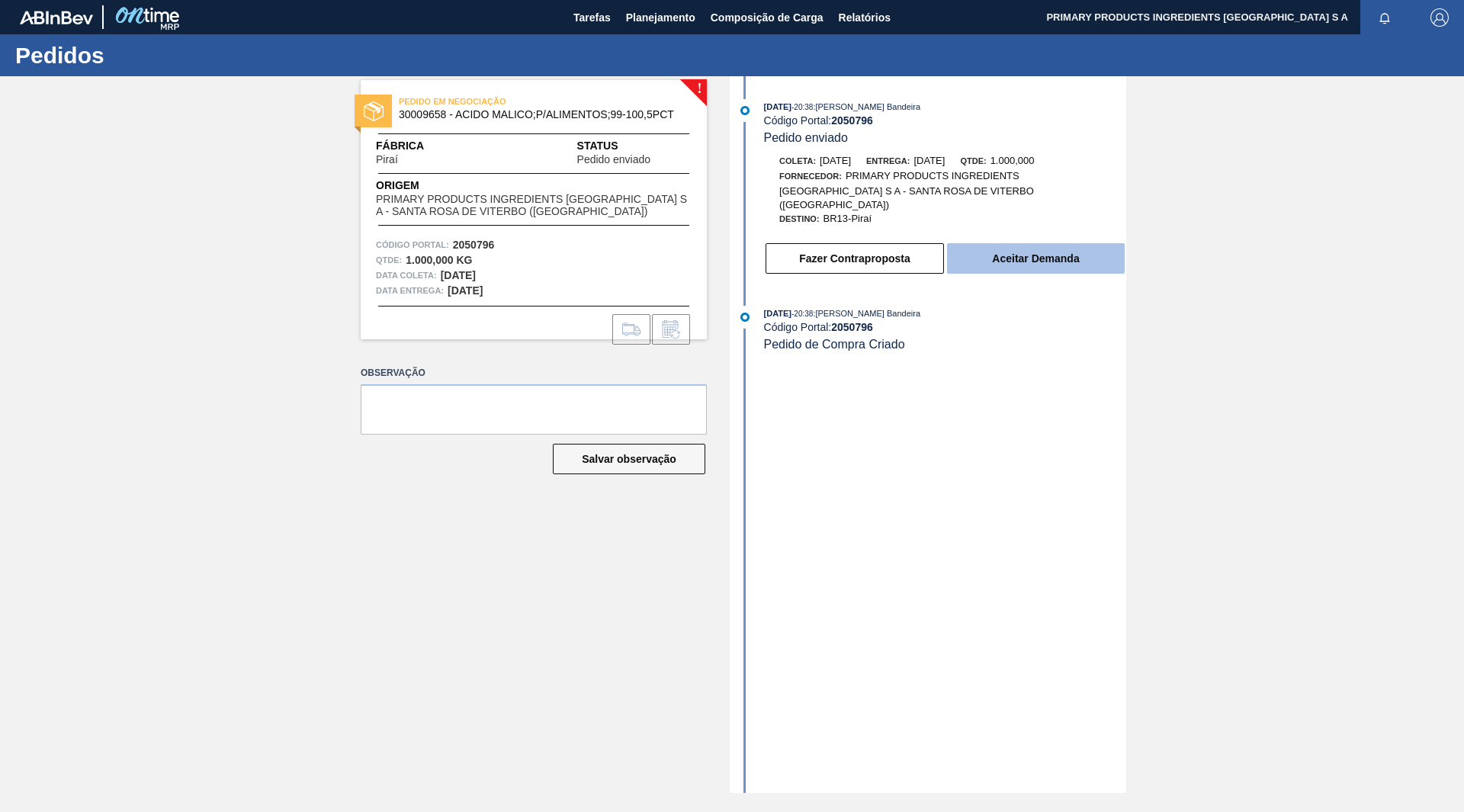
click at [1063, 243] on button "Aceitar Demanda" at bounding box center [1036, 258] width 178 height 31
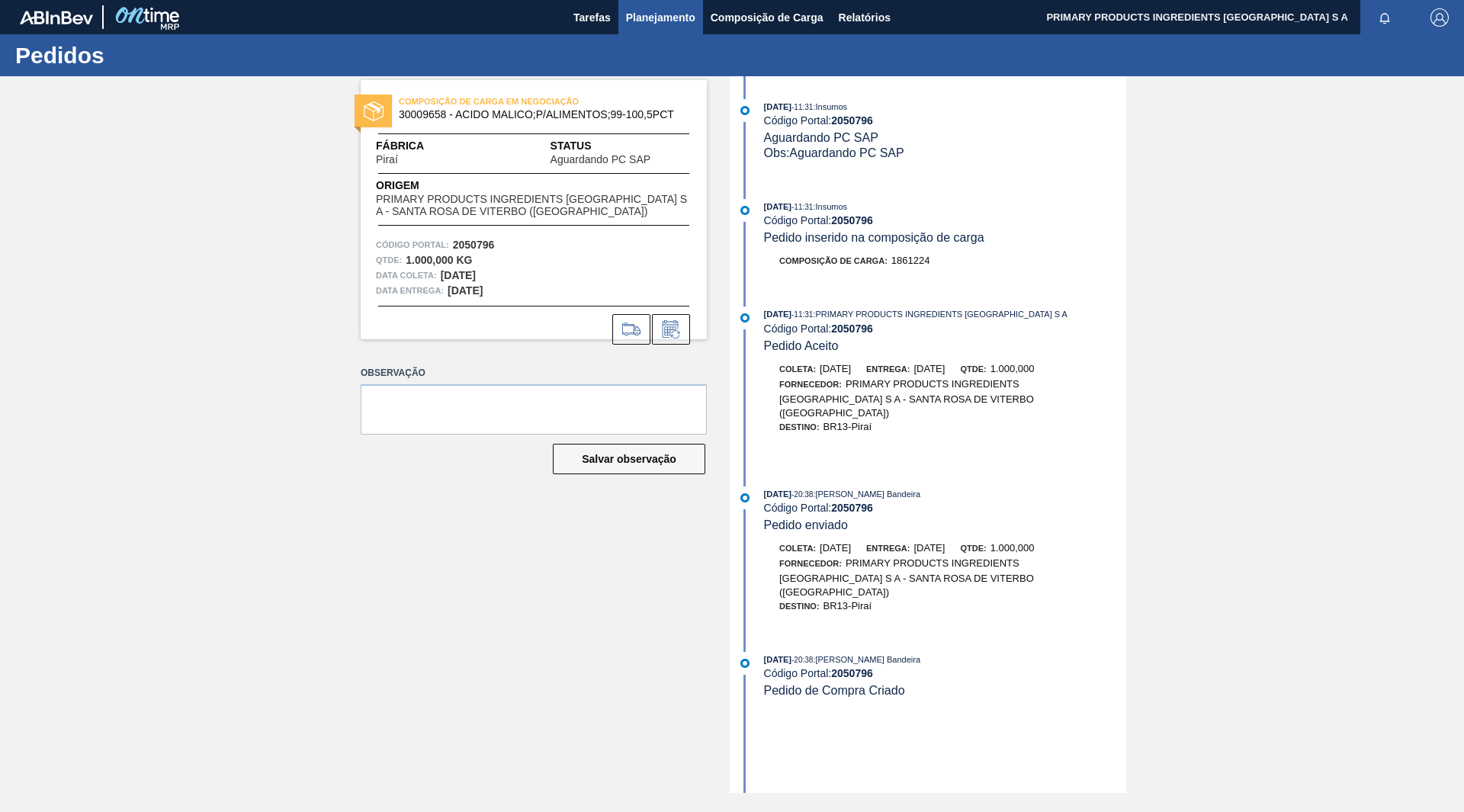
click at [663, 18] on span "Planejamento" at bounding box center [660, 18] width 70 height 19
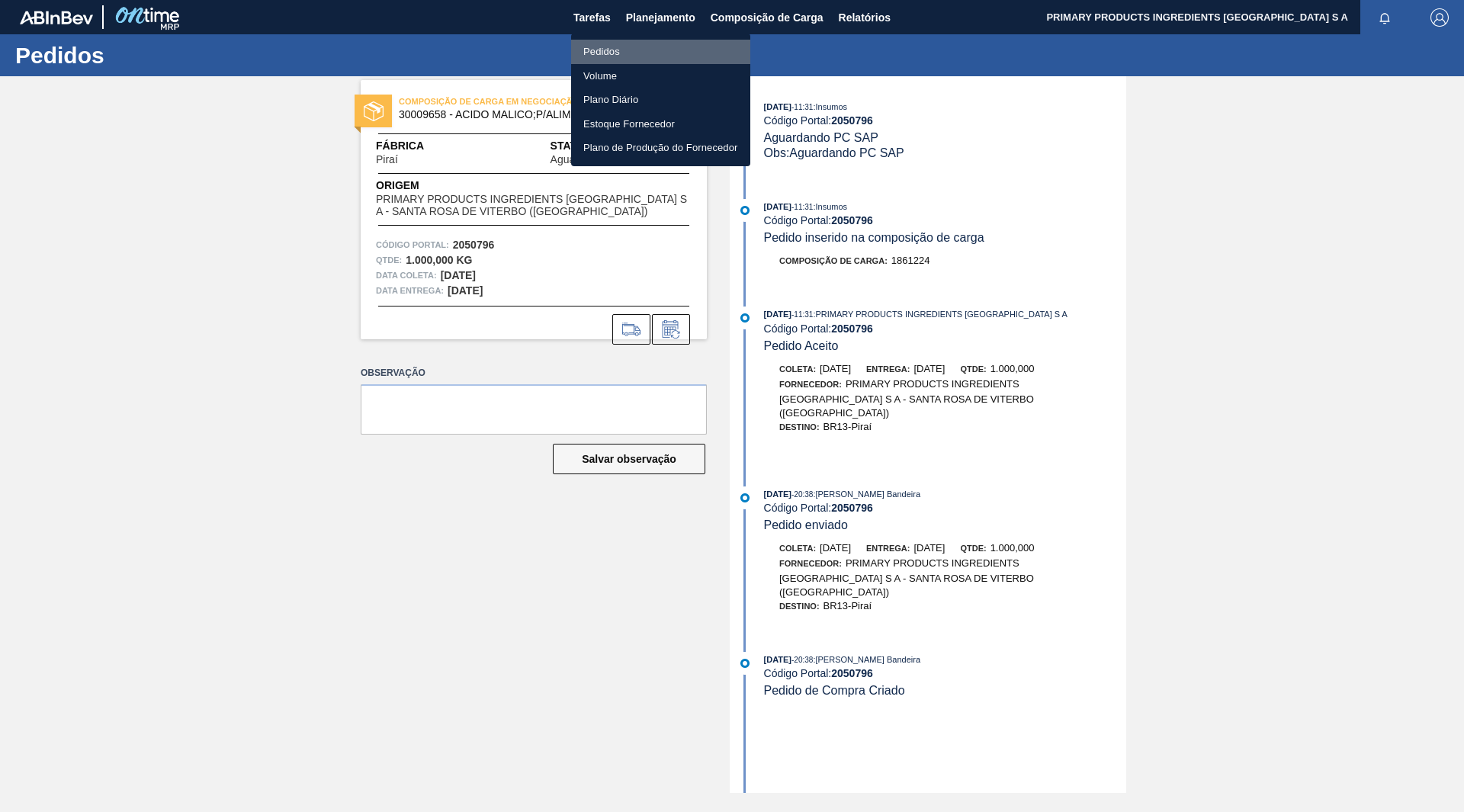
click at [599, 55] on li "Pedidos" at bounding box center [660, 52] width 179 height 24
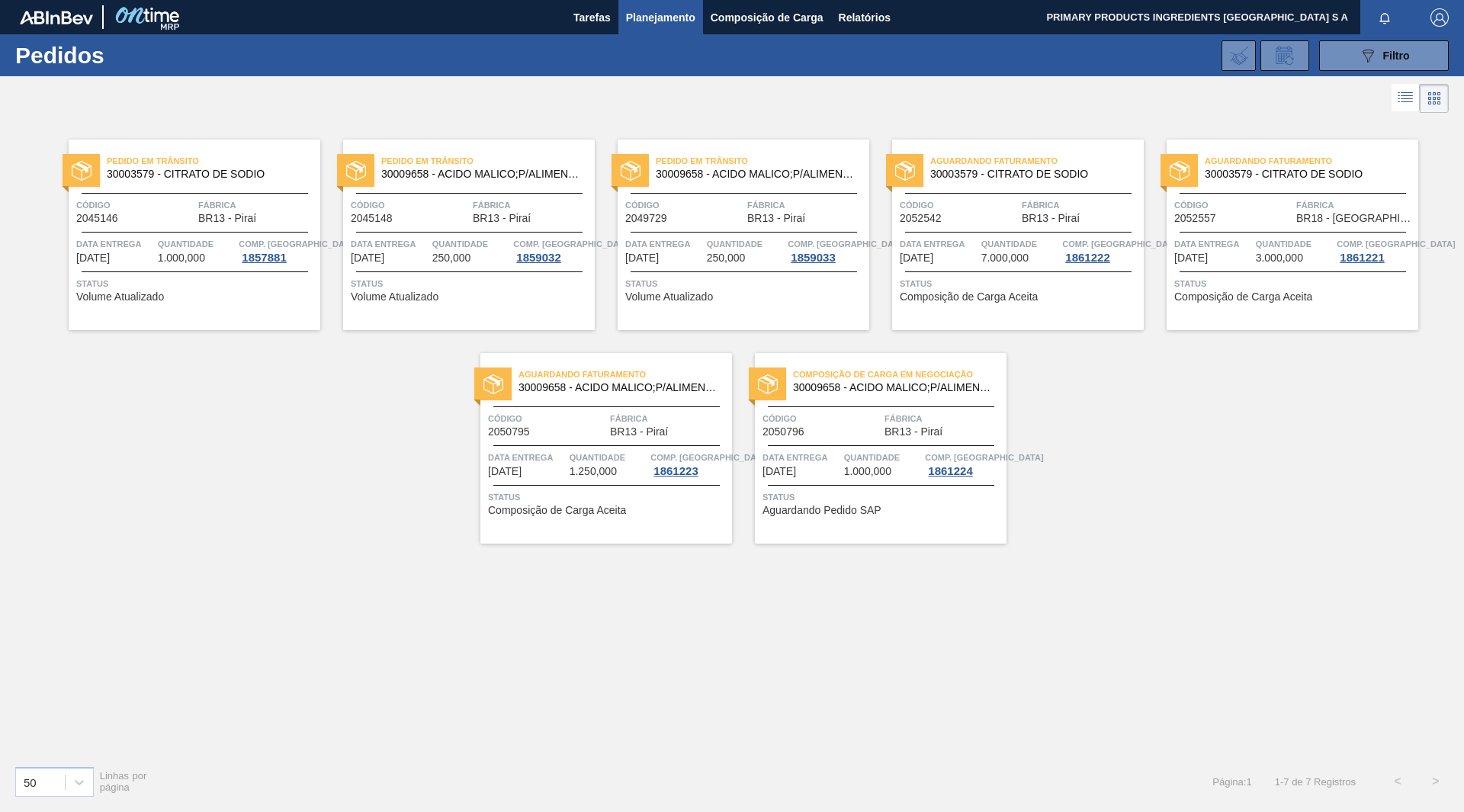
click at [1011, 177] on span "30003579 - CITRATO DE SODIO" at bounding box center [1031, 174] width 201 height 11
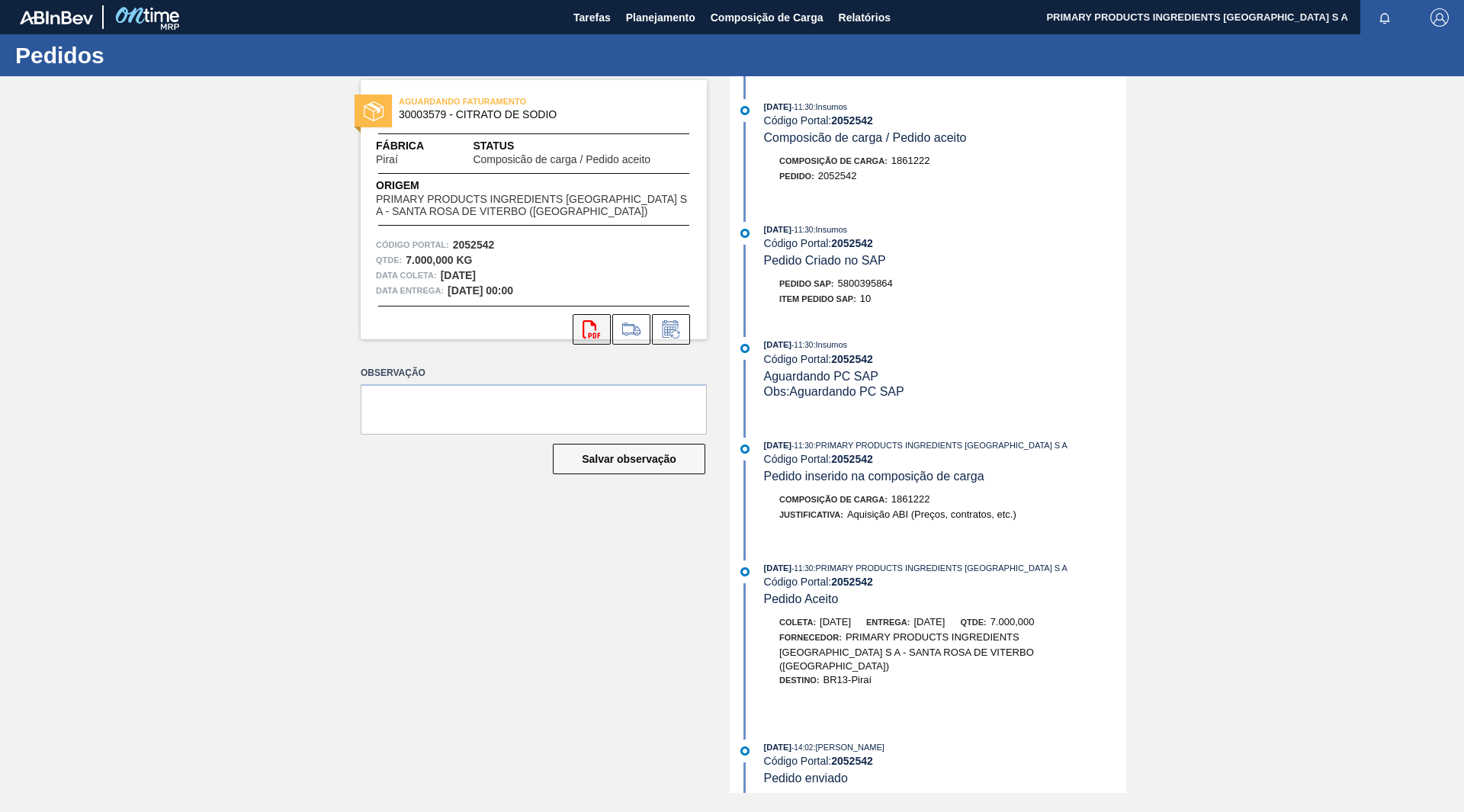
click at [603, 331] on button "svg{fill:#ff0000}" at bounding box center [591, 329] width 38 height 31
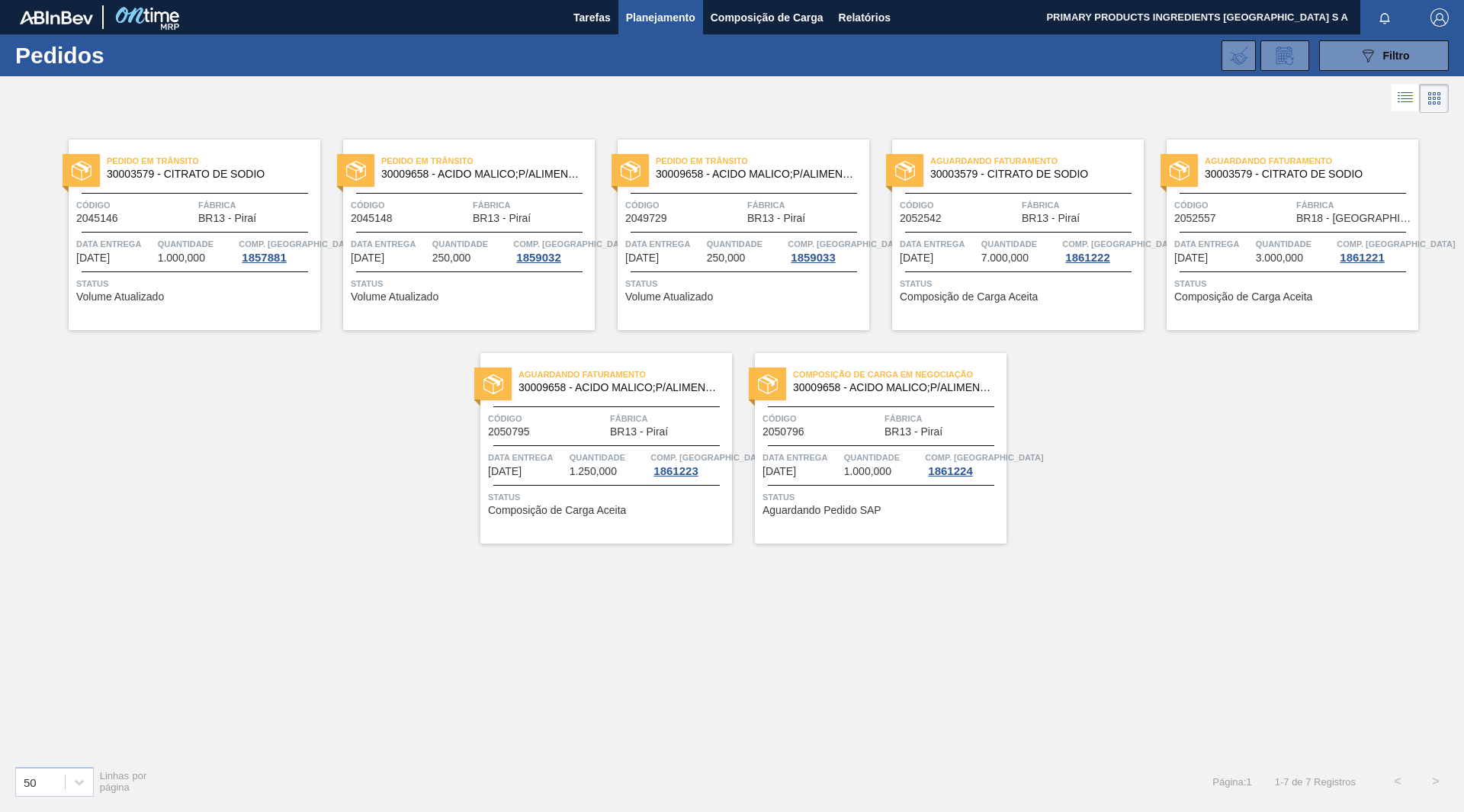
click at [1329, 170] on span "30003579 - CITRATO DE SODIO" at bounding box center [1306, 174] width 201 height 11
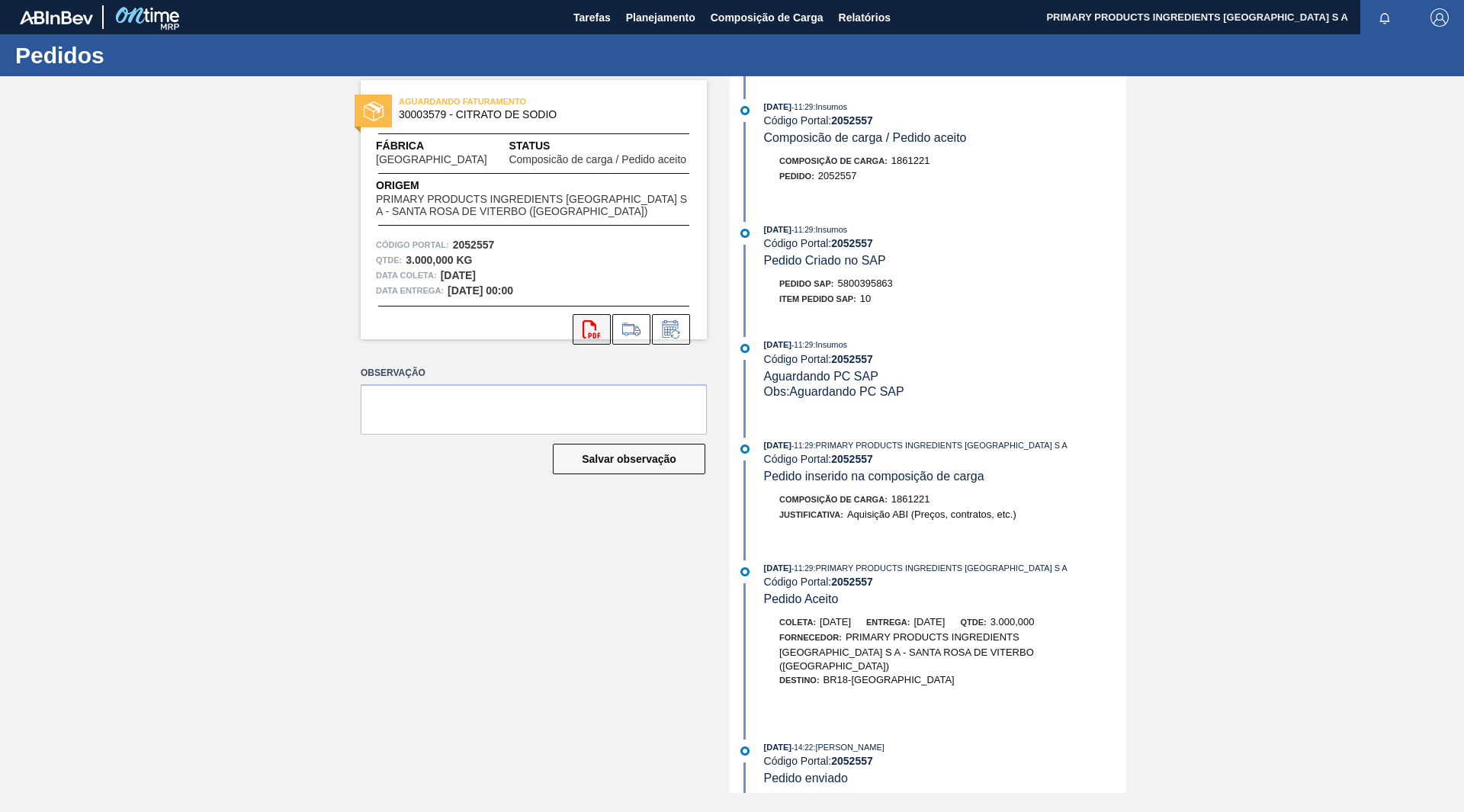
click at [583, 325] on icon at bounding box center [591, 330] width 18 height 19
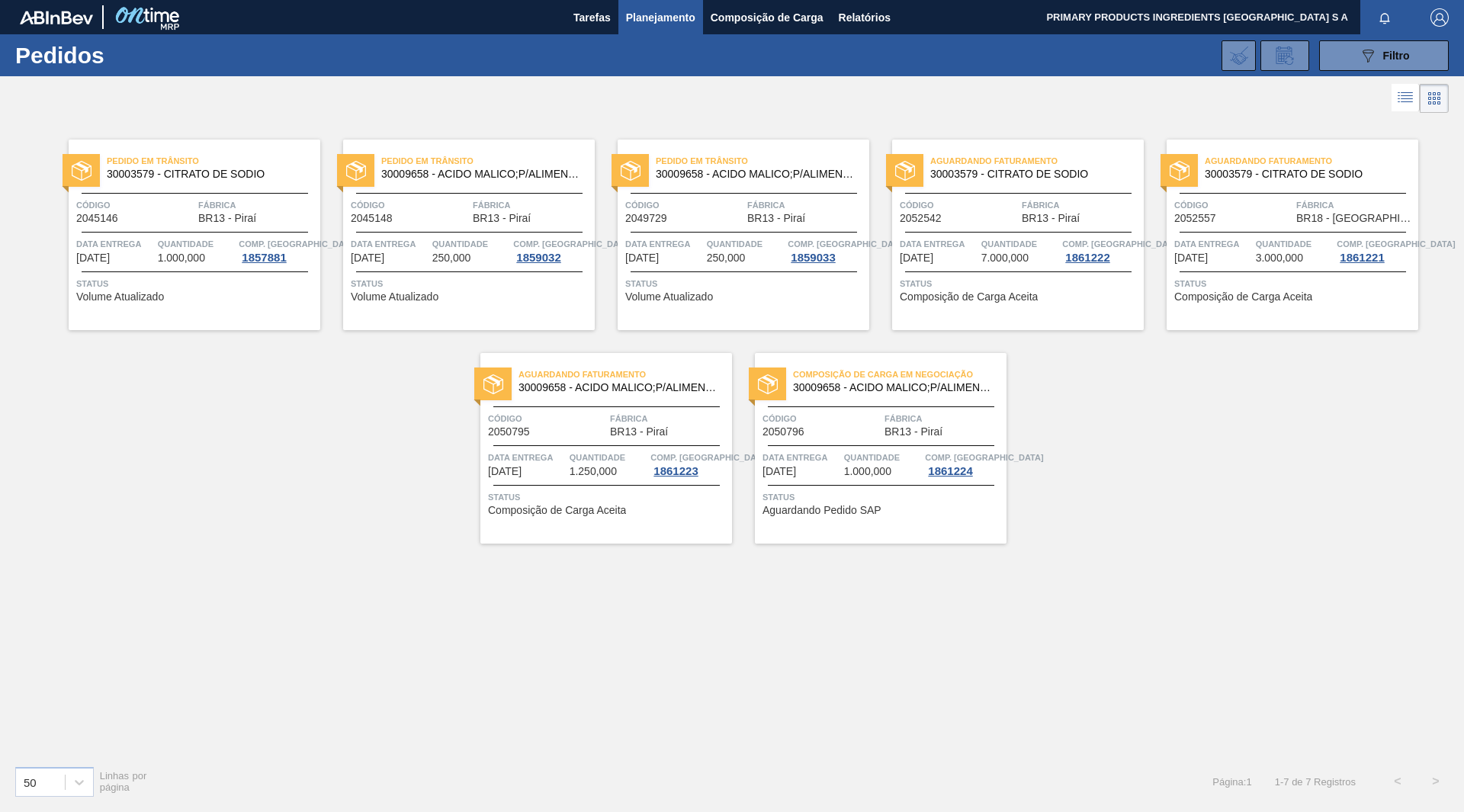
click at [699, 386] on span "30009658 - ACIDO MALICO;P/ALIMENTOS;99-100,5PCT" at bounding box center [619, 387] width 201 height 11
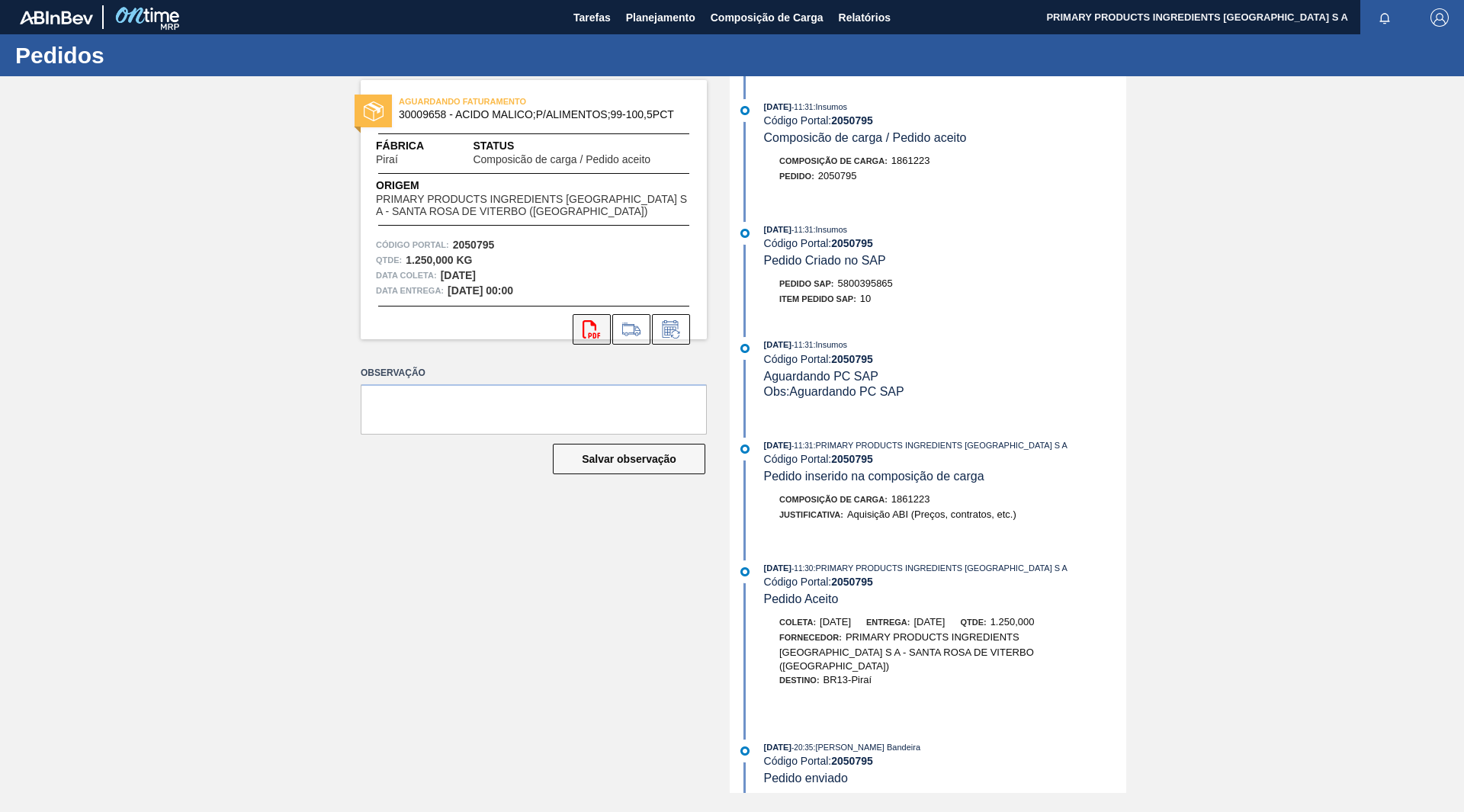
click at [598, 333] on icon at bounding box center [591, 330] width 18 height 19
click at [681, 21] on span "Planejamento" at bounding box center [660, 18] width 70 height 19
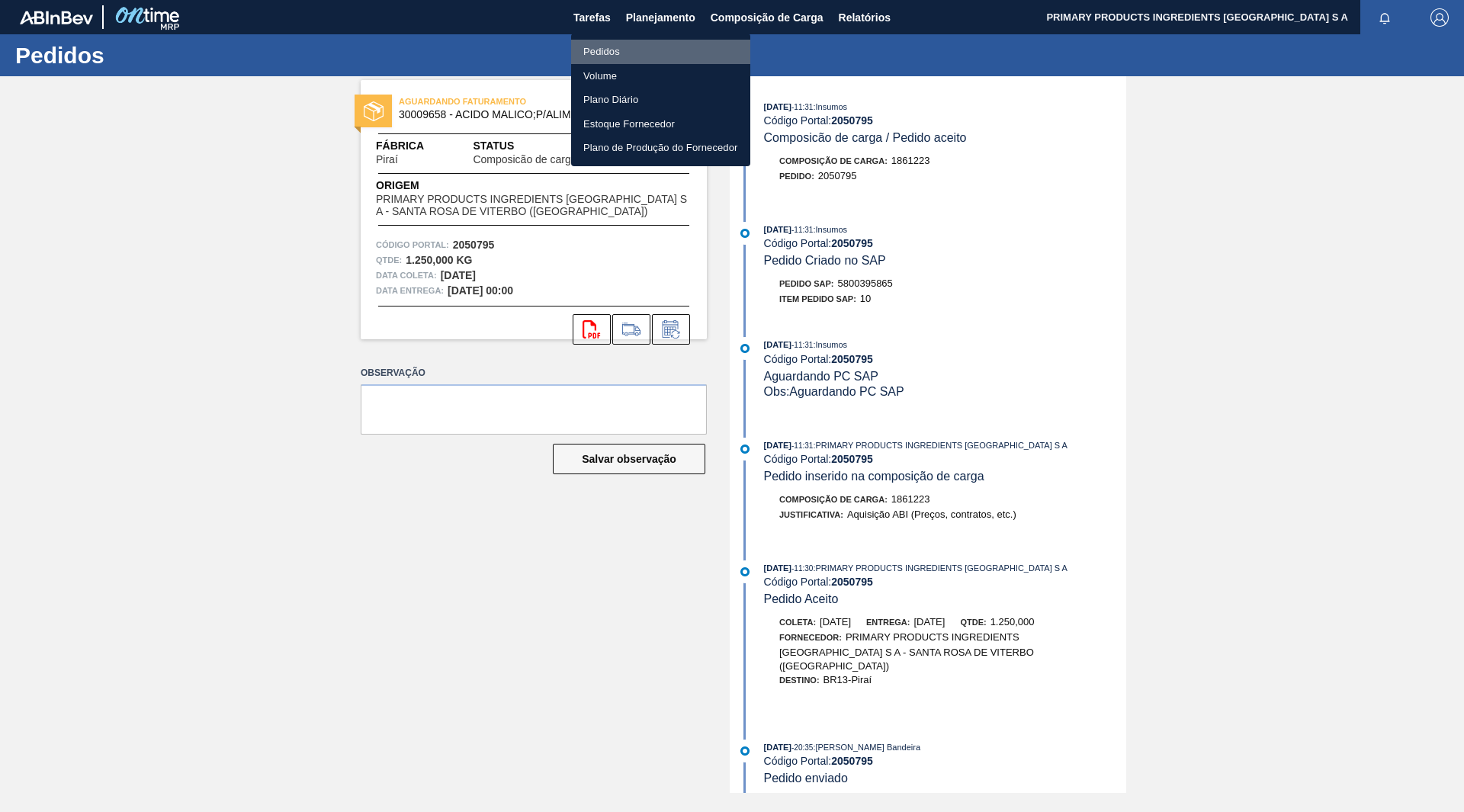
click at [610, 53] on li "Pedidos" at bounding box center [660, 52] width 179 height 24
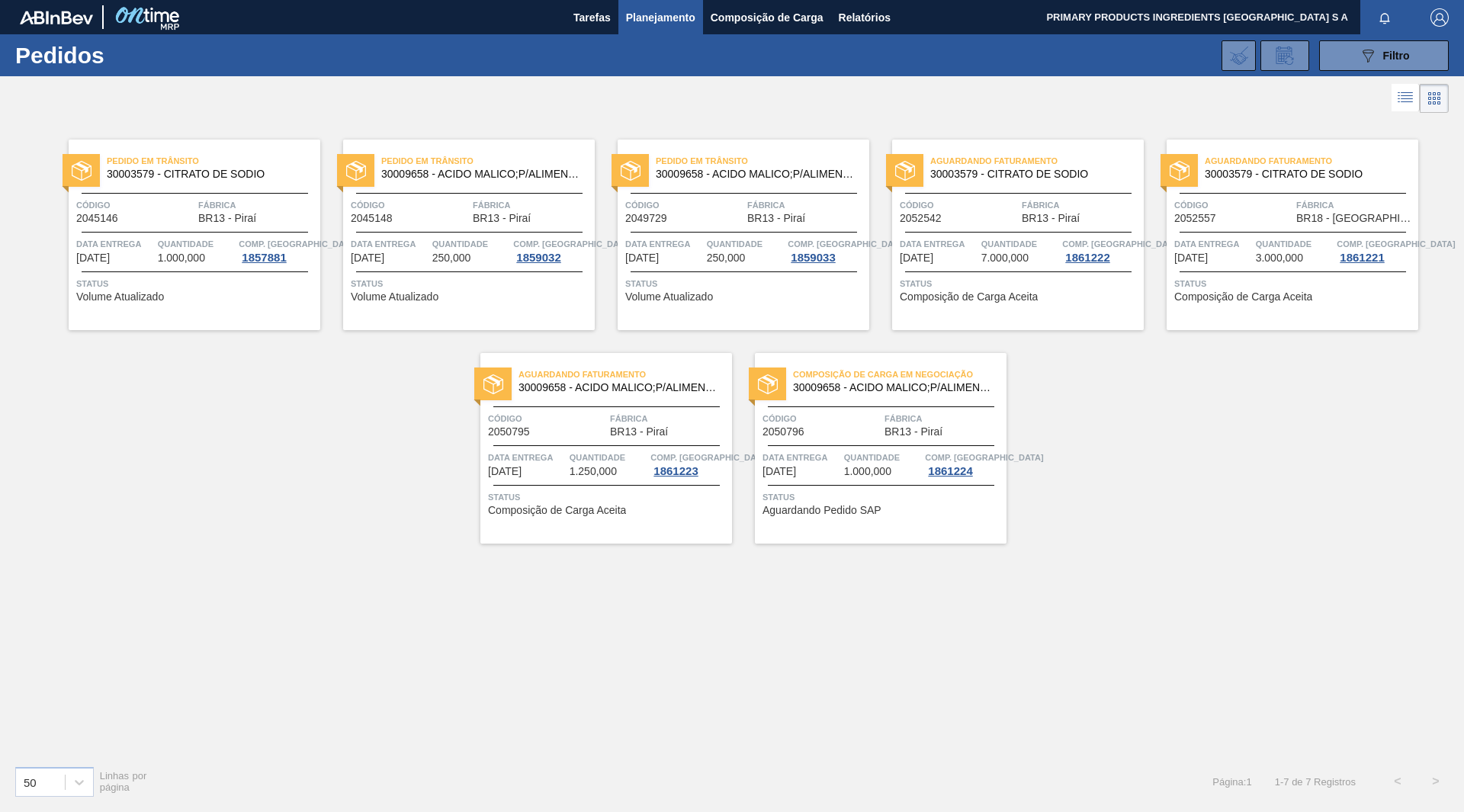
click at [856, 386] on span "30009658 - ACIDO MALICO;P/ALIMENTOS;99-100,5PCT" at bounding box center [894, 387] width 201 height 11
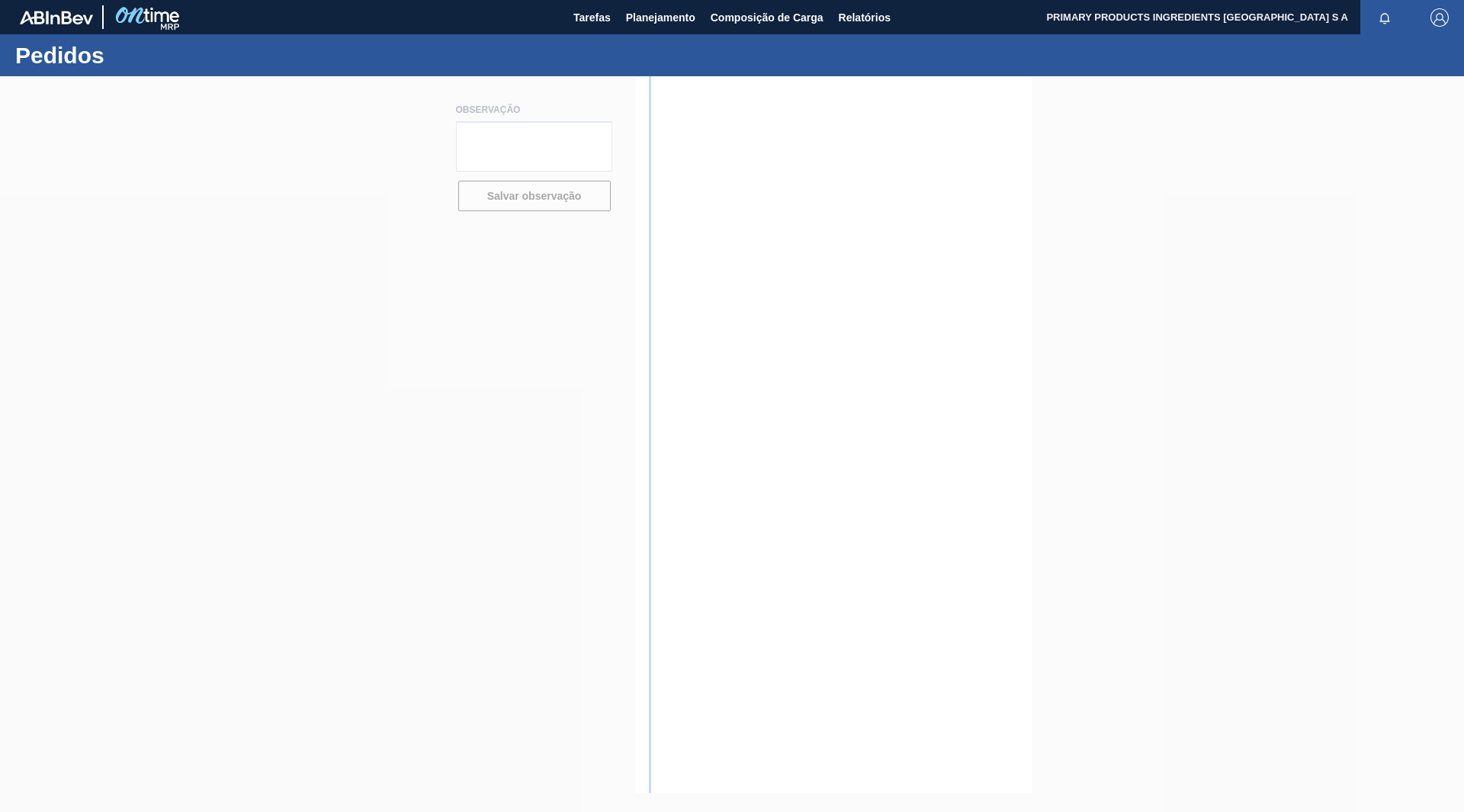
drag, startPoint x: 856, startPoint y: 386, endPoint x: 670, endPoint y: 366, distance: 187.1
click at [670, 366] on div at bounding box center [732, 444] width 1464 height 736
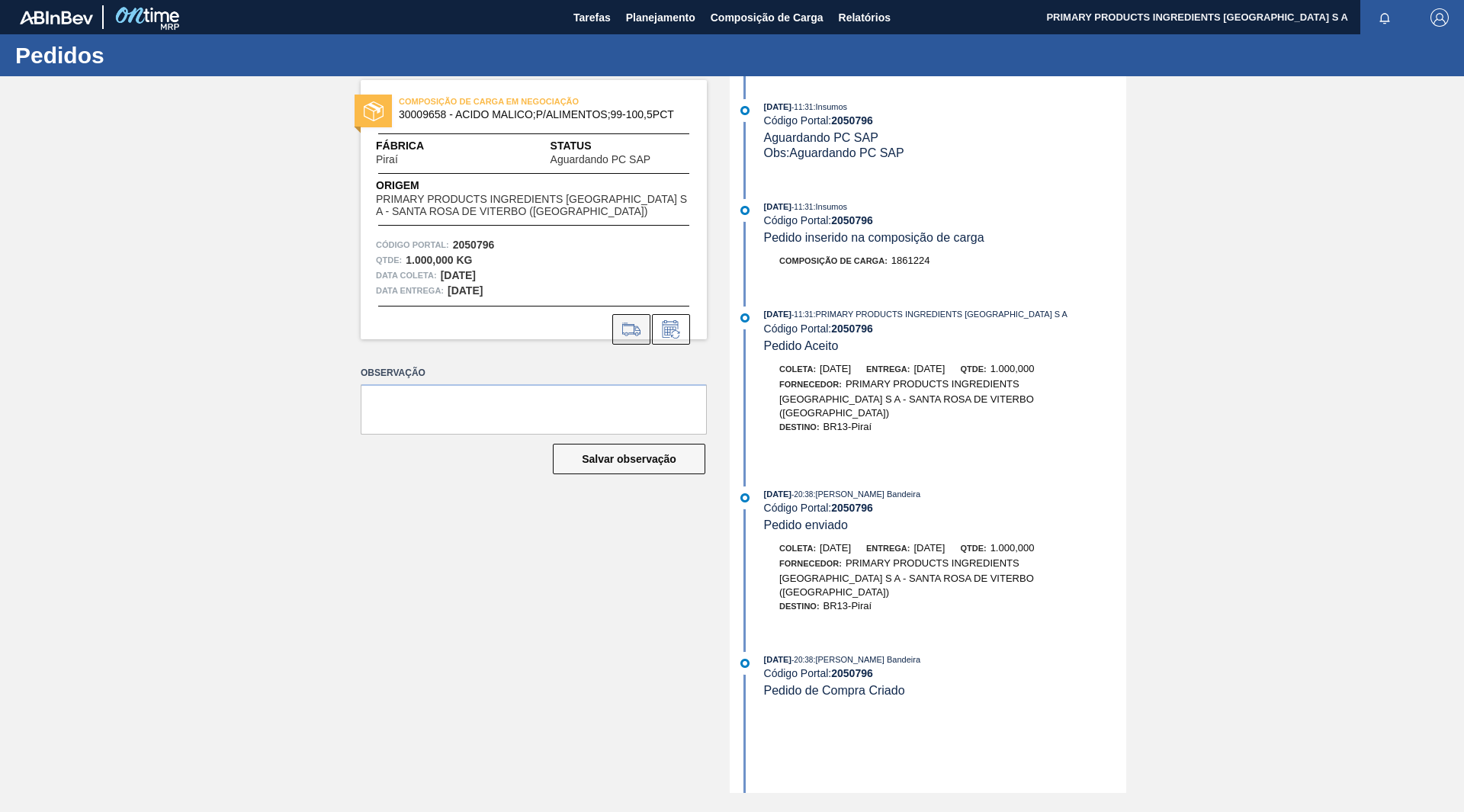
click at [638, 331] on icon at bounding box center [631, 330] width 24 height 19
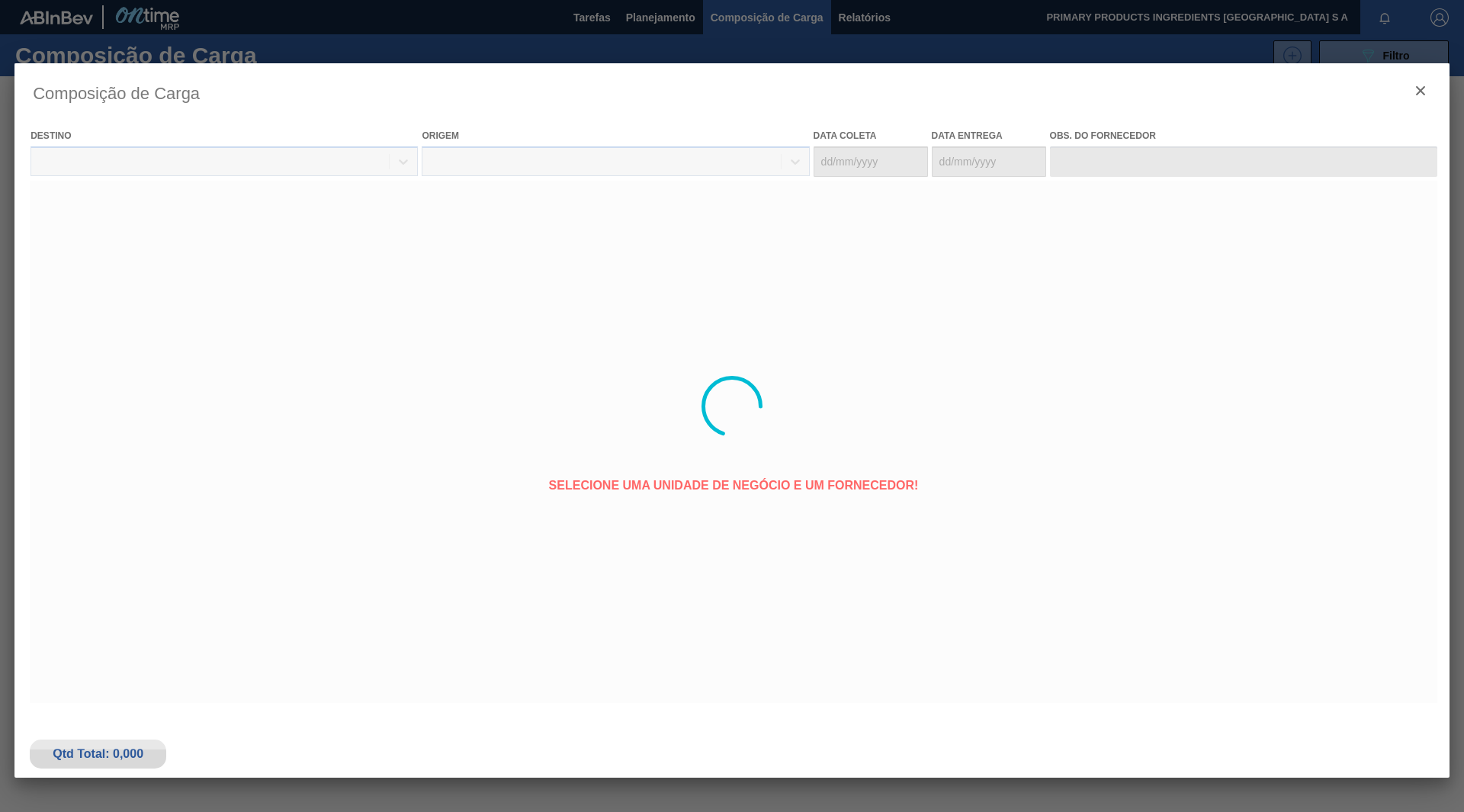
type coleta "[DATE]"
type Entrega "[DATE]"
